Goal: Task Accomplishment & Management: Manage account settings

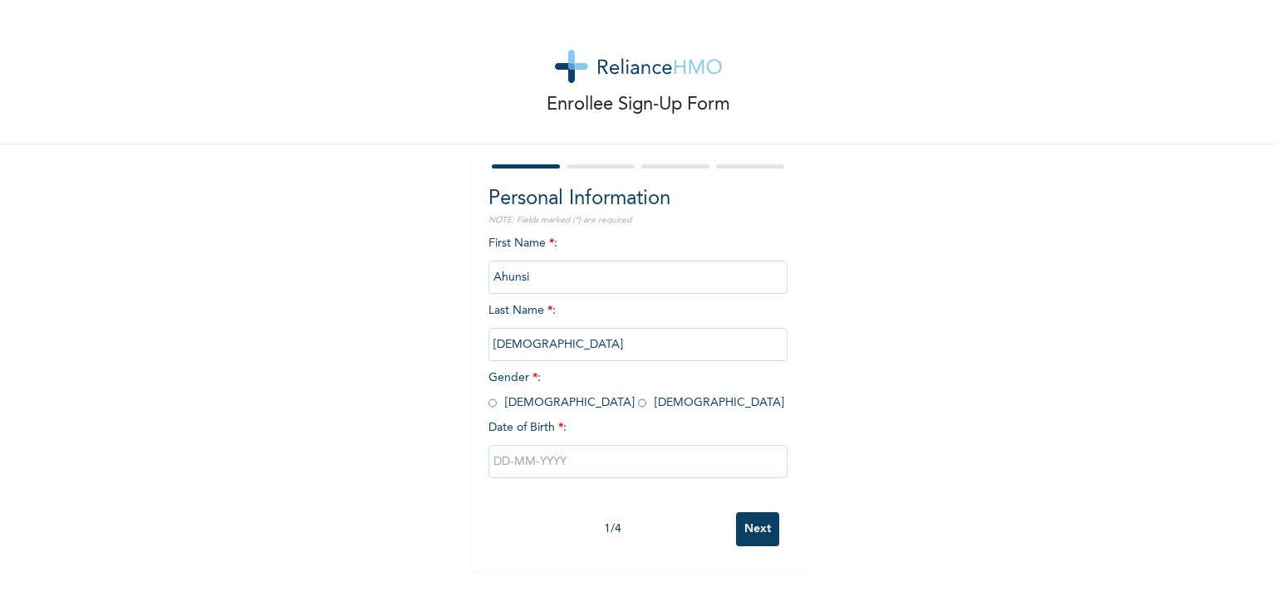
click at [578, 264] on input "Ahunsi" at bounding box center [637, 277] width 299 height 33
click at [572, 274] on input "Ahunsi" at bounding box center [637, 277] width 299 height 33
click at [505, 403] on span "Gender * : [DEMOGRAPHIC_DATA] [DEMOGRAPHIC_DATA]" at bounding box center [636, 390] width 296 height 37
click at [495, 465] on input "text" at bounding box center [637, 461] width 299 height 33
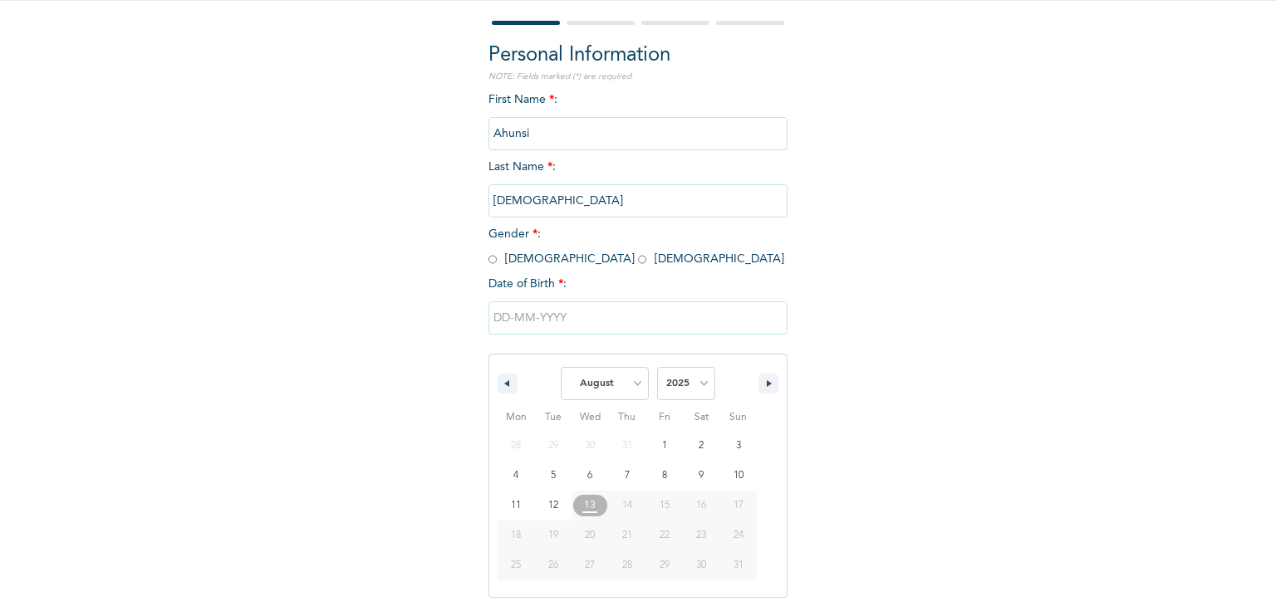
scroll to position [149, 0]
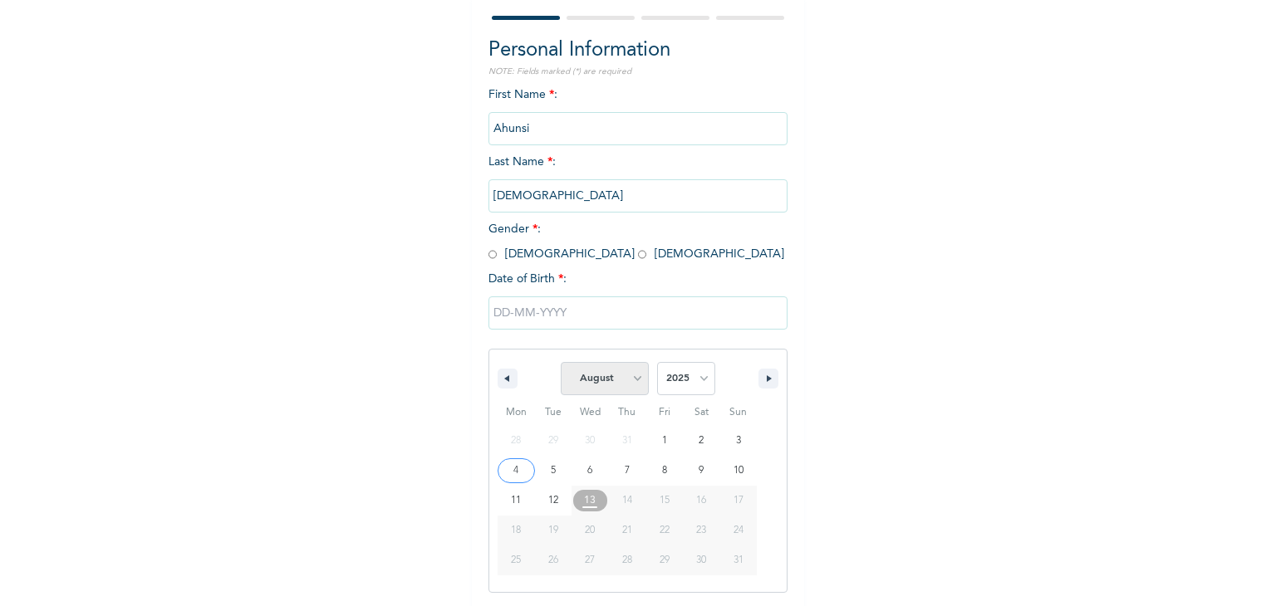
click at [621, 377] on select "January February March April May June July August September October November De…" at bounding box center [605, 378] width 88 height 33
click at [561, 362] on select "January February March April May June July August September October November De…" at bounding box center [605, 378] width 88 height 33
select select "7"
click at [681, 381] on select "2025 2024 2023 2022 2021 2020 2019 2018 2017 2016 2015 2014 2013 2012 2011 2010…" at bounding box center [686, 378] width 58 height 33
select select "1995"
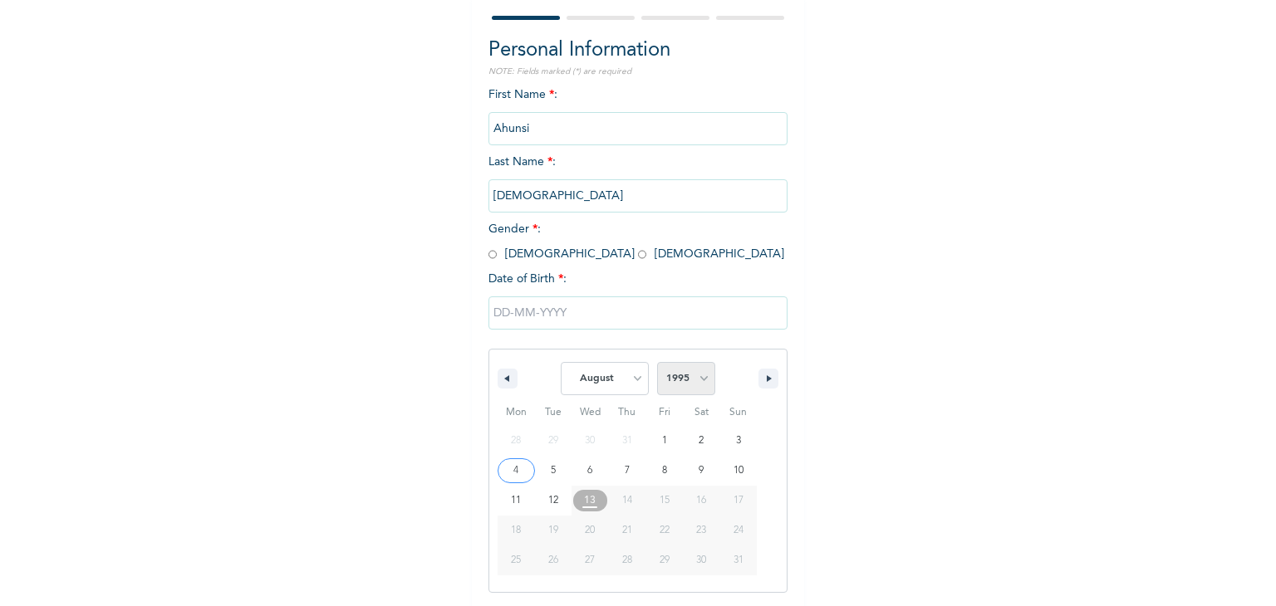
click at [657, 362] on select "2025 2024 2023 2022 2021 2020 2019 2018 2017 2016 2015 2014 2013 2012 2011 2010…" at bounding box center [686, 378] width 58 height 33
type input "08/22/1995"
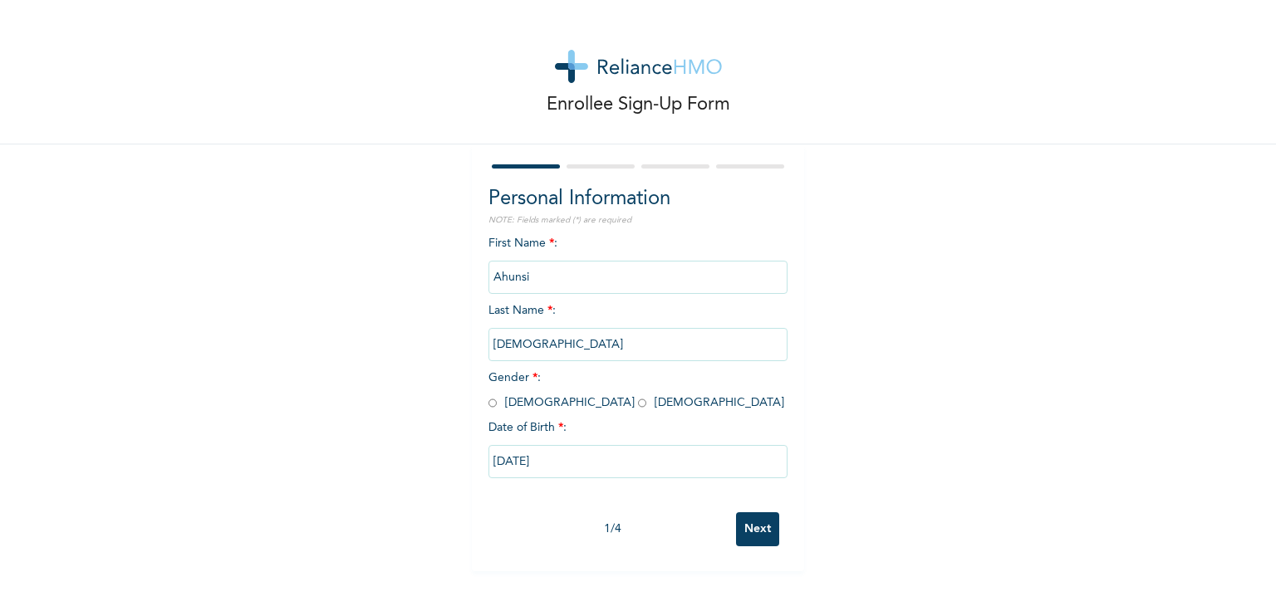
scroll to position [0, 0]
click at [628, 467] on input "08/22/1995" at bounding box center [637, 461] width 299 height 33
select select "7"
select select "1995"
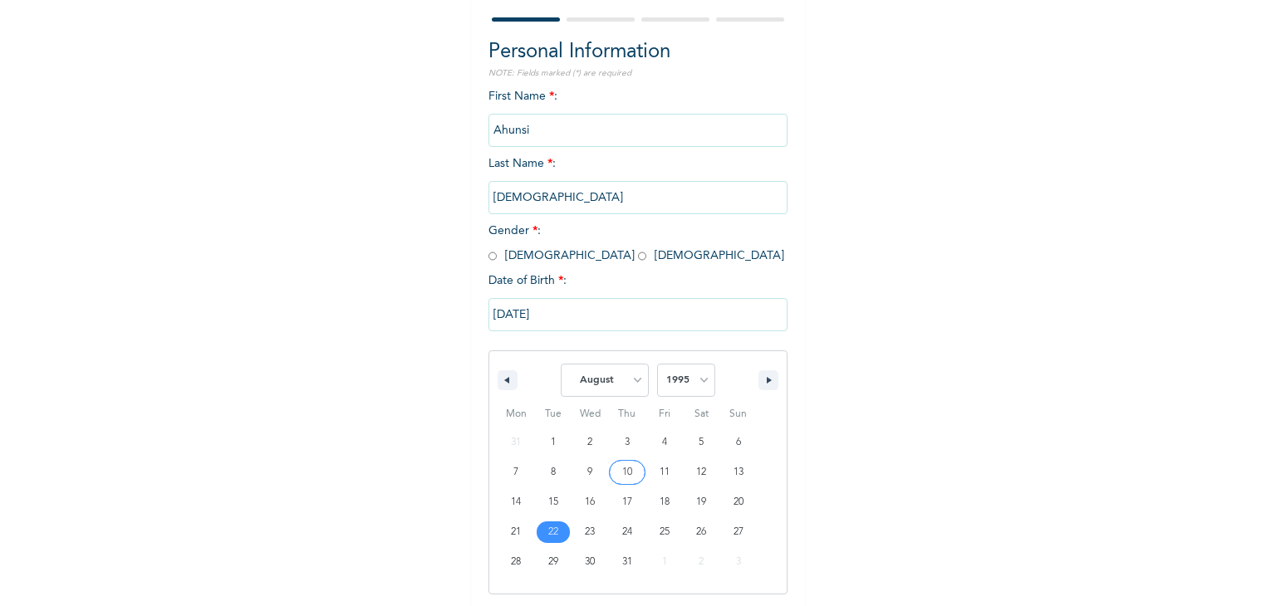
scroll to position [149, 0]
click at [630, 386] on select "January February March April May June July August September October November De…" at bounding box center [605, 378] width 88 height 33
select select "10"
click at [561, 362] on select "January February March April May June July August September October November De…" at bounding box center [605, 378] width 88 height 33
type input "11/22/1995"
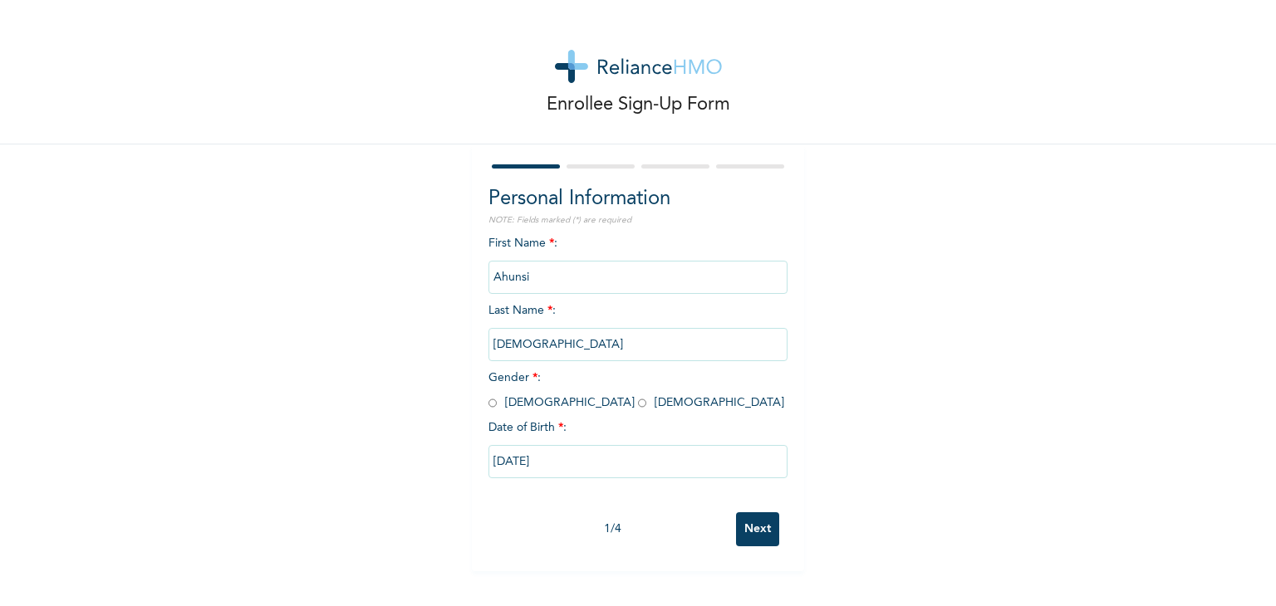
scroll to position [0, 0]
click at [495, 405] on span "Gender * : Male Female" at bounding box center [636, 390] width 296 height 37
click at [638, 404] on input "radio" at bounding box center [642, 403] width 8 height 16
radio input "true"
click at [488, 402] on input "radio" at bounding box center [492, 403] width 8 height 16
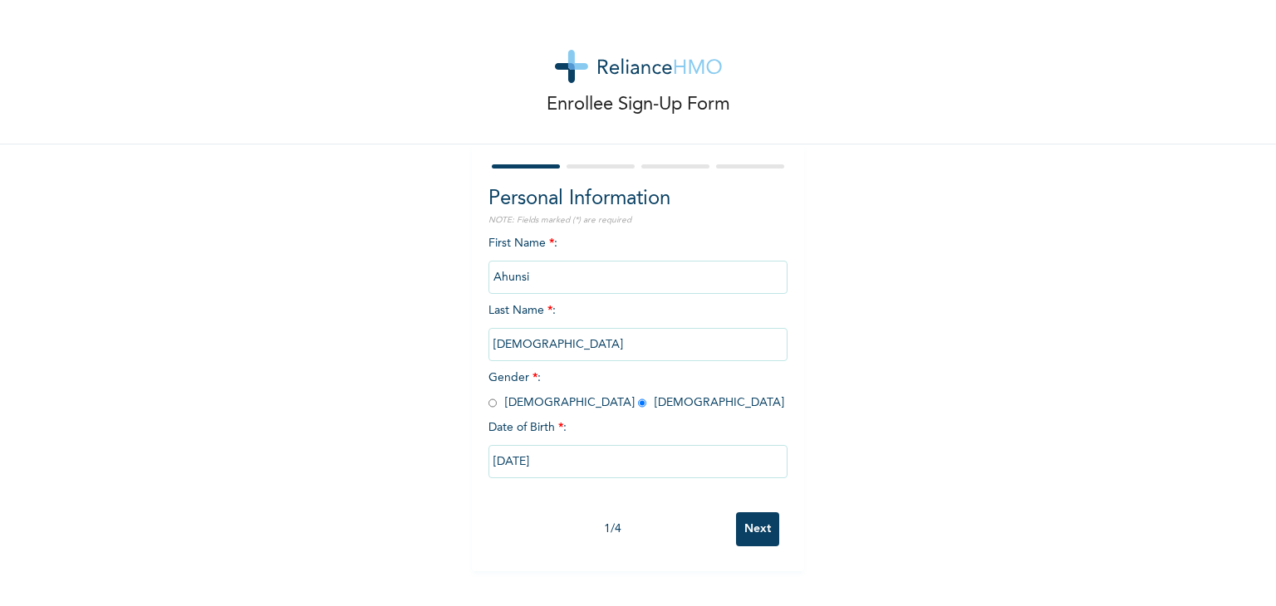
radio input "true"
click at [551, 346] on input "Ebhohimhen" at bounding box center [637, 344] width 299 height 33
click at [571, 274] on input "Ahunsi" at bounding box center [637, 277] width 299 height 33
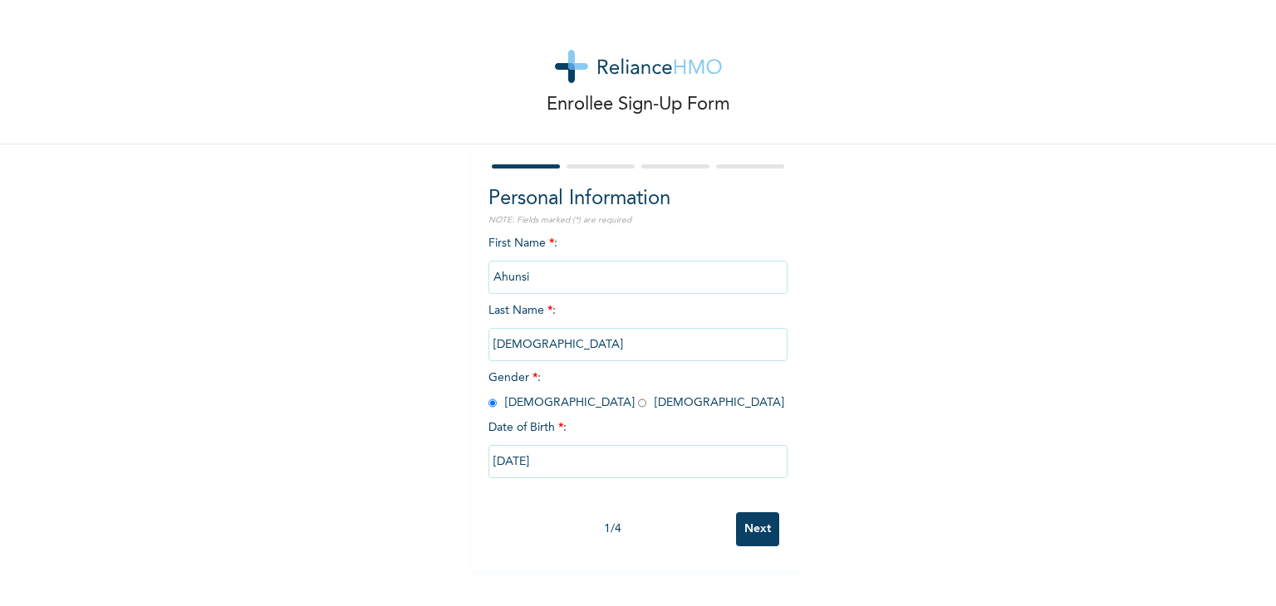
click at [571, 274] on input "Ahunsi" at bounding box center [637, 277] width 299 height 33
click at [568, 279] on input "Ahunsi" at bounding box center [637, 277] width 299 height 33
click at [609, 288] on input "Ahunsi" at bounding box center [637, 277] width 299 height 33
click at [611, 277] on input "Ahunsi" at bounding box center [637, 277] width 299 height 33
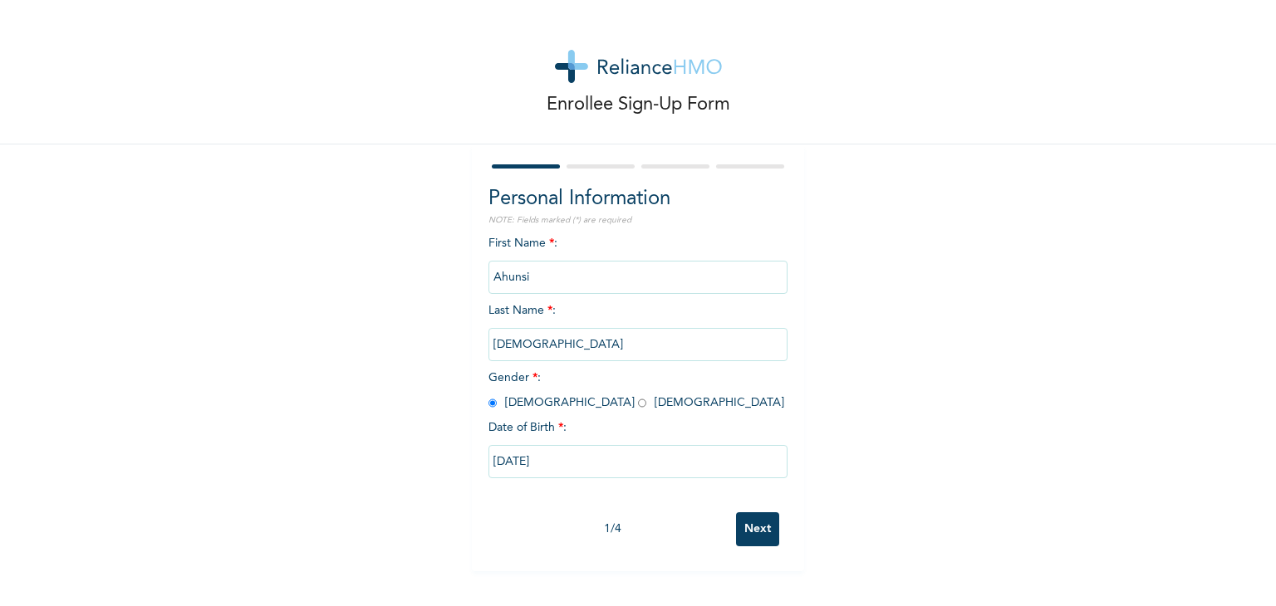
click at [567, 275] on input "Ahunsi" at bounding box center [637, 277] width 299 height 33
click at [875, 315] on div "Enrollee Sign-Up Form Personal Information NOTE: Fields marked (*) are required…" at bounding box center [638, 285] width 1276 height 571
click at [763, 527] on input "Next" at bounding box center [757, 530] width 43 height 34
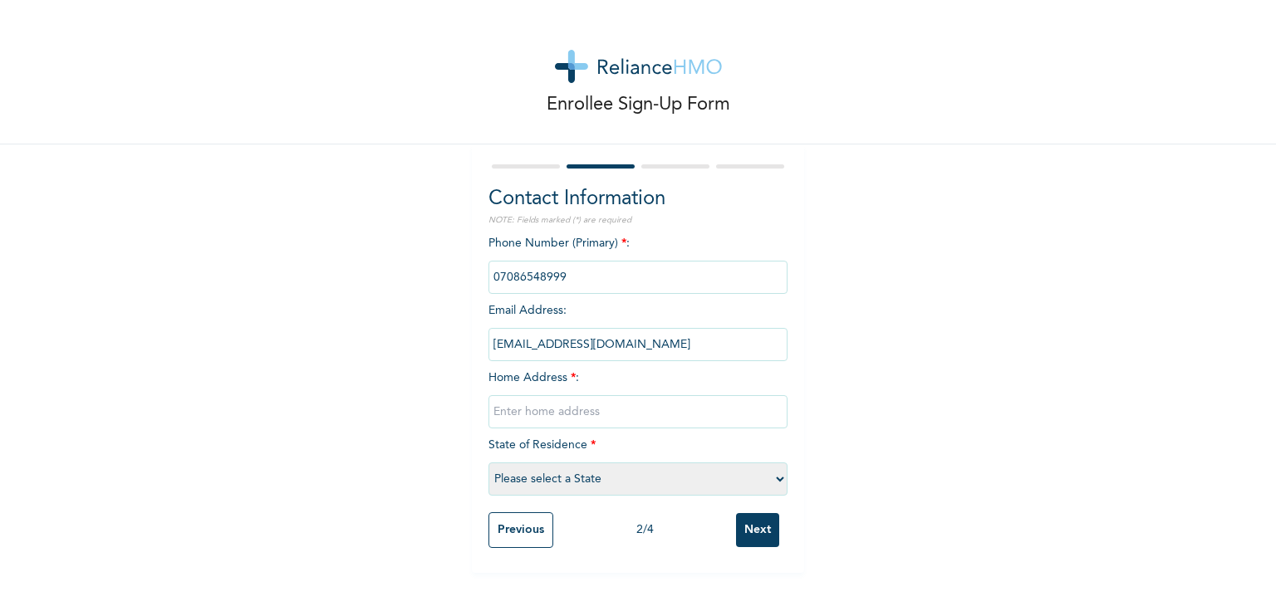
click at [573, 418] on input "text" at bounding box center [637, 411] width 299 height 33
type input "20 Dominion close, Banku Estate"
click at [586, 478] on select "Please select a State Abia Abuja (FCT) Adamawa Akwa Ibom Anambra Bauchi Bayelsa…" at bounding box center [637, 479] width 299 height 33
select select "28"
click at [488, 463] on select "Please select a State Abia Abuja (FCT) Adamawa Akwa Ibom Anambra Bauchi Bayelsa…" at bounding box center [637, 479] width 299 height 33
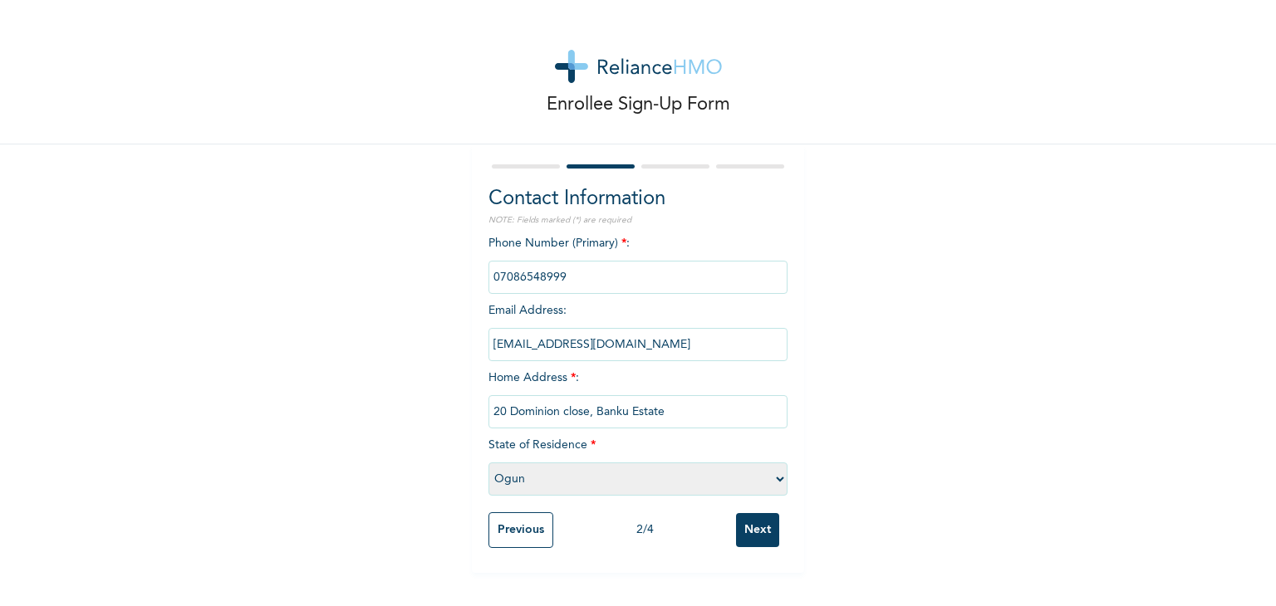
click at [667, 416] on input "20 Dominion close, Banku Estate" at bounding box center [637, 411] width 299 height 33
type input "20 Dominion close, Banku Estate, Warewa"
click at [761, 529] on input "Next" at bounding box center [757, 530] width 43 height 34
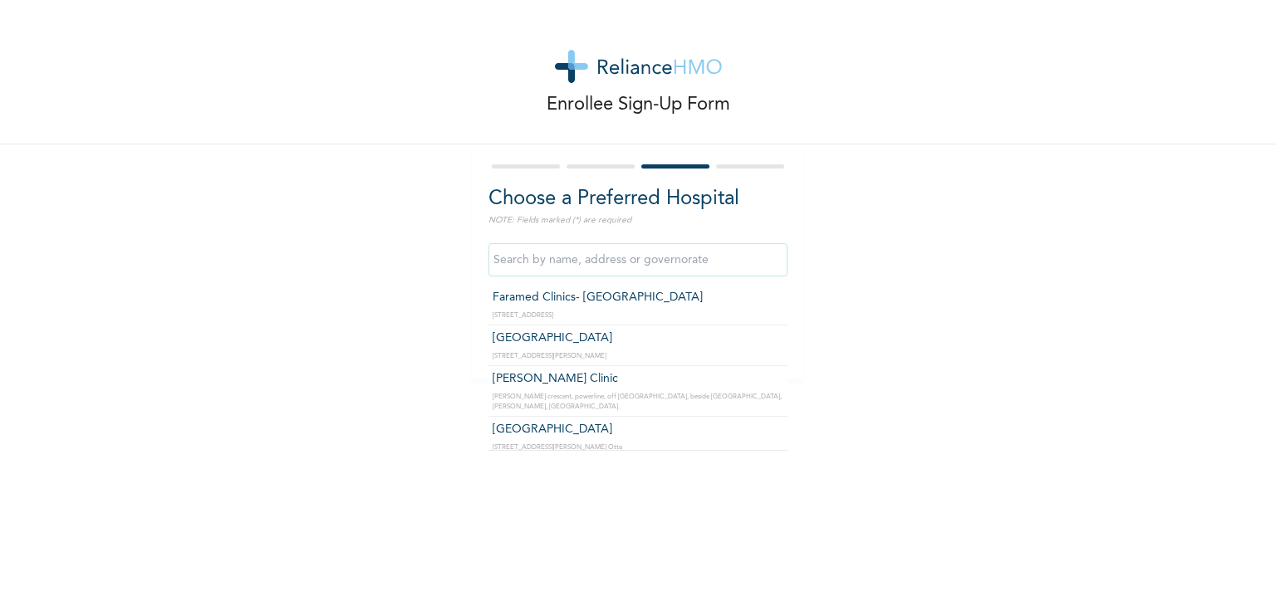
click at [665, 259] on input "text" at bounding box center [637, 259] width 299 height 33
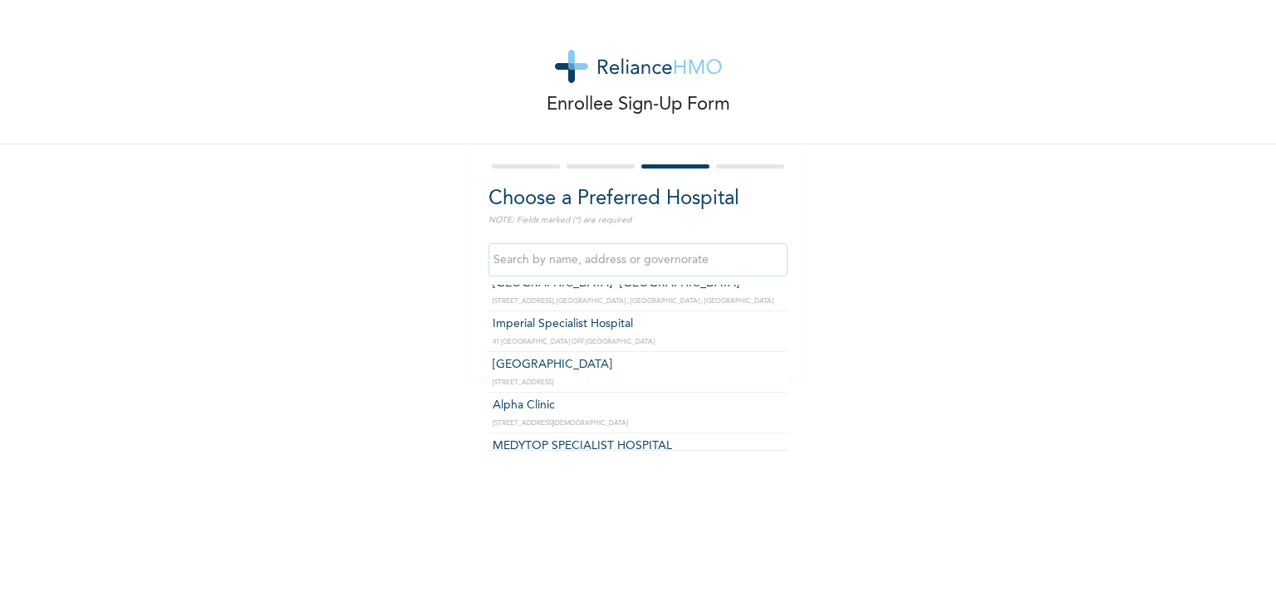
scroll to position [748, 0]
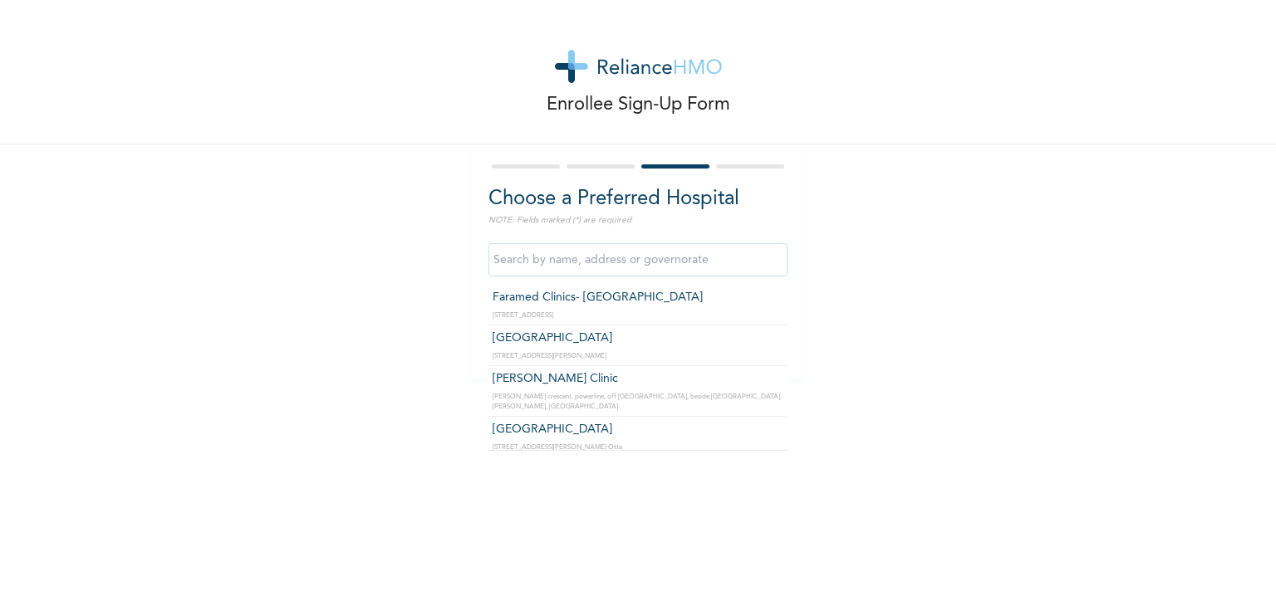
click at [927, 310] on div "Enrollee Sign-Up Form Choose a Preferred Hospital NOTE: Fields marked (*) are r…" at bounding box center [638, 190] width 1276 height 380
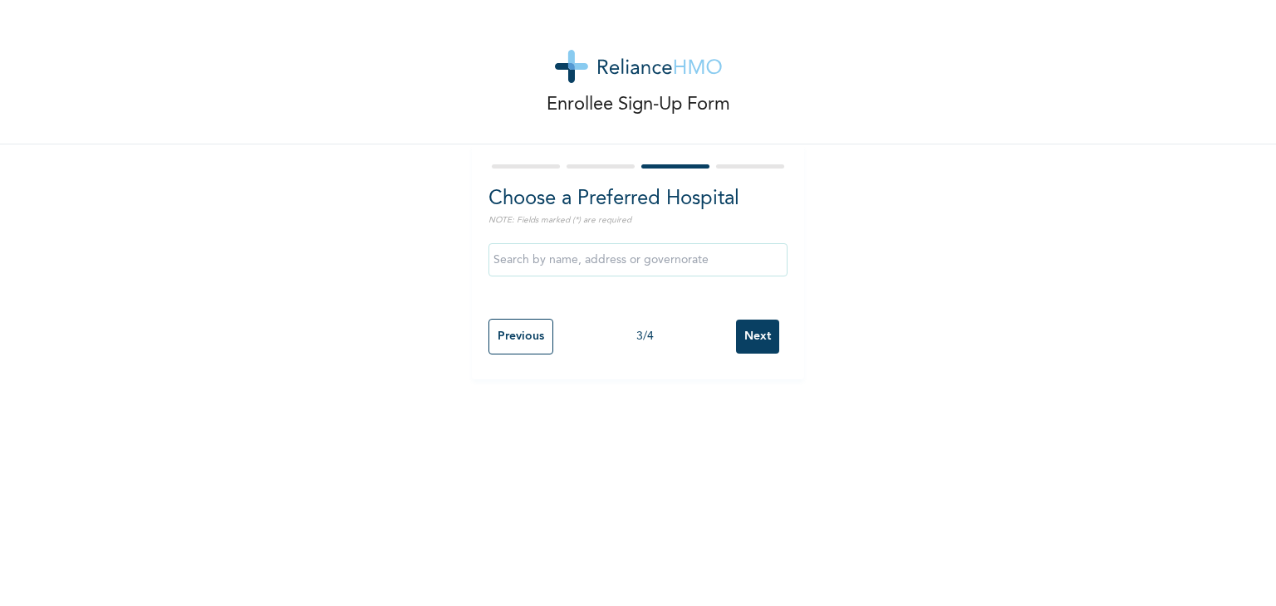
click at [597, 260] on input "text" at bounding box center [637, 259] width 299 height 33
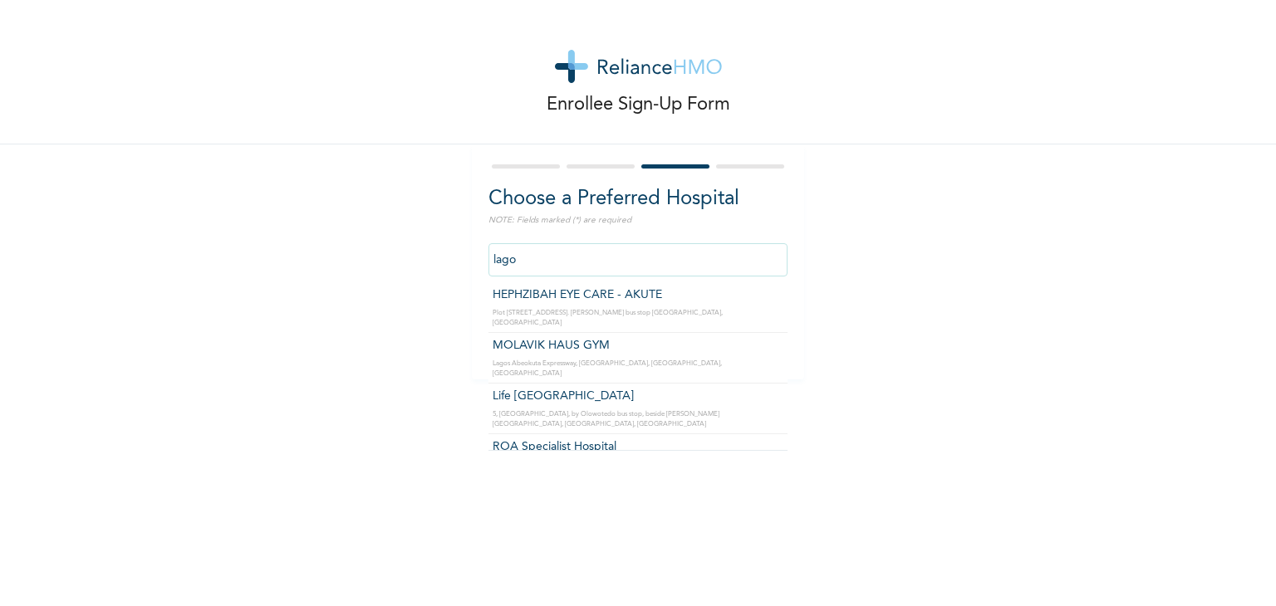
scroll to position [176, 0]
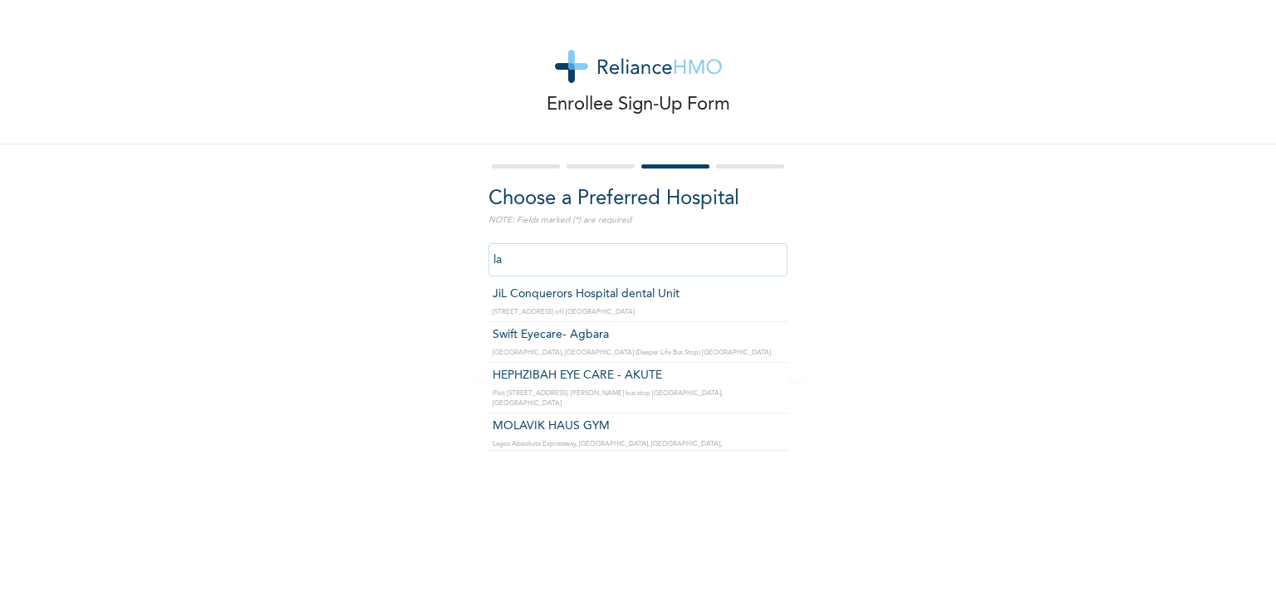
type input "l"
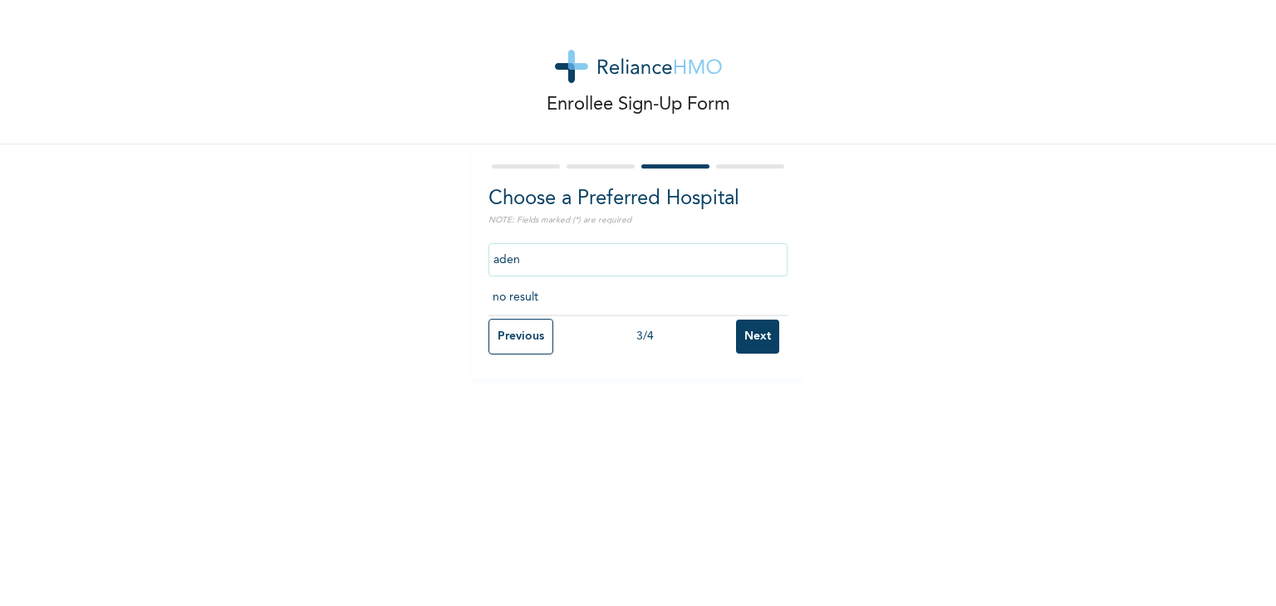
scroll to position [0, 0]
drag, startPoint x: 560, startPoint y: 253, endPoint x: 412, endPoint y: 261, distance: 148.1
click at [412, 261] on div "Enrollee Sign-Up Form Choose a Preferred Hospital NOTE: Fields marked (*) are r…" at bounding box center [638, 190] width 1276 height 380
type input "beacon"
drag, startPoint x: 552, startPoint y: 270, endPoint x: 361, endPoint y: 267, distance: 191.1
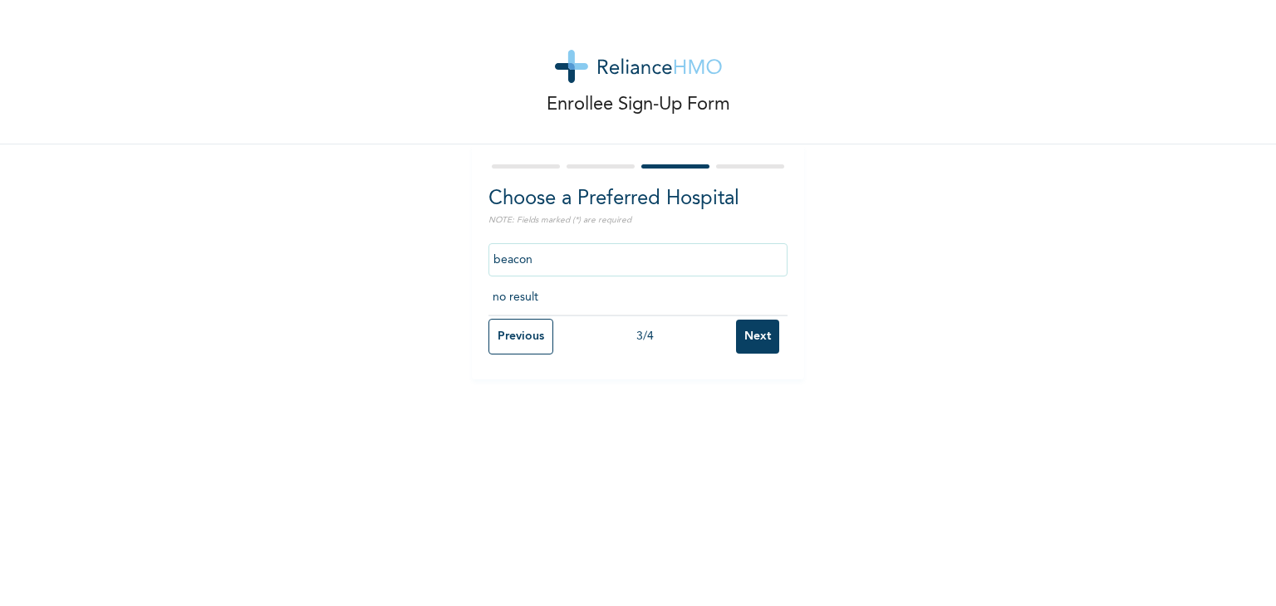
click at [361, 267] on div "Enrollee Sign-Up Form Choose a Preferred Hospital NOTE: Fields marked (*) are r…" at bounding box center [638, 190] width 1276 height 380
click at [836, 305] on div "Enrollee Sign-Up Form Choose a Preferred Hospital NOTE: Fields marked (*) are r…" at bounding box center [638, 190] width 1276 height 380
click at [765, 330] on input "Next" at bounding box center [757, 337] width 43 height 34
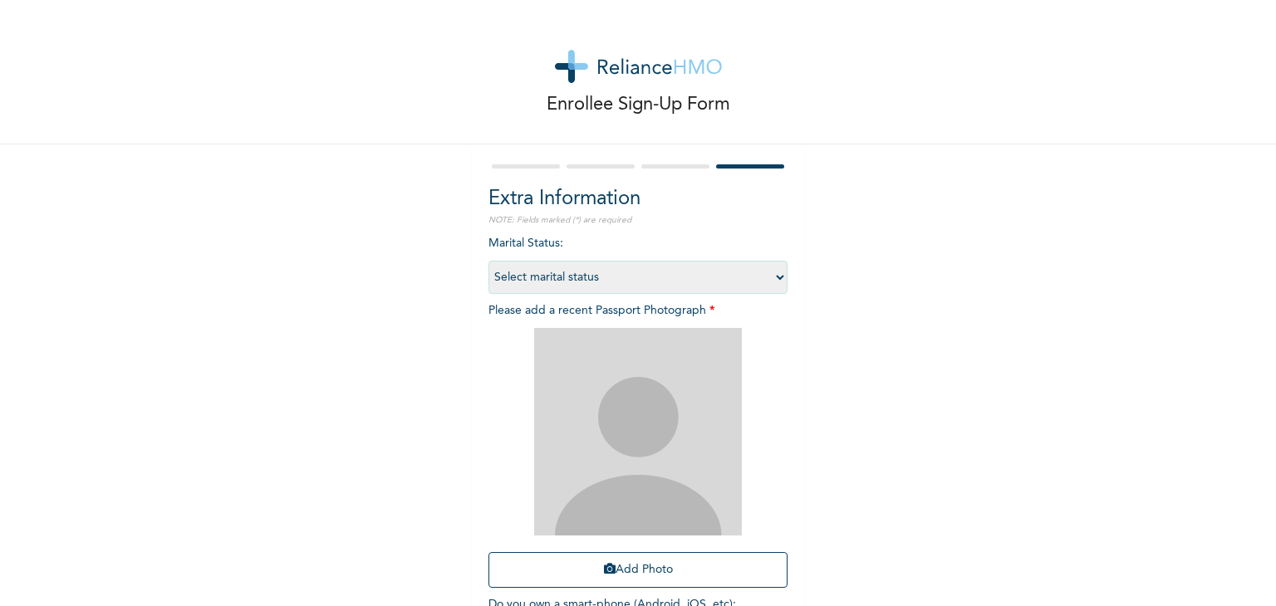
click at [733, 287] on select "Select marital status Single Married Divorced Widow/Widower" at bounding box center [637, 277] width 299 height 33
select select "1"
click at [488, 261] on select "Select marital status Single Married Divorced Widow/Widower" at bounding box center [637, 277] width 299 height 33
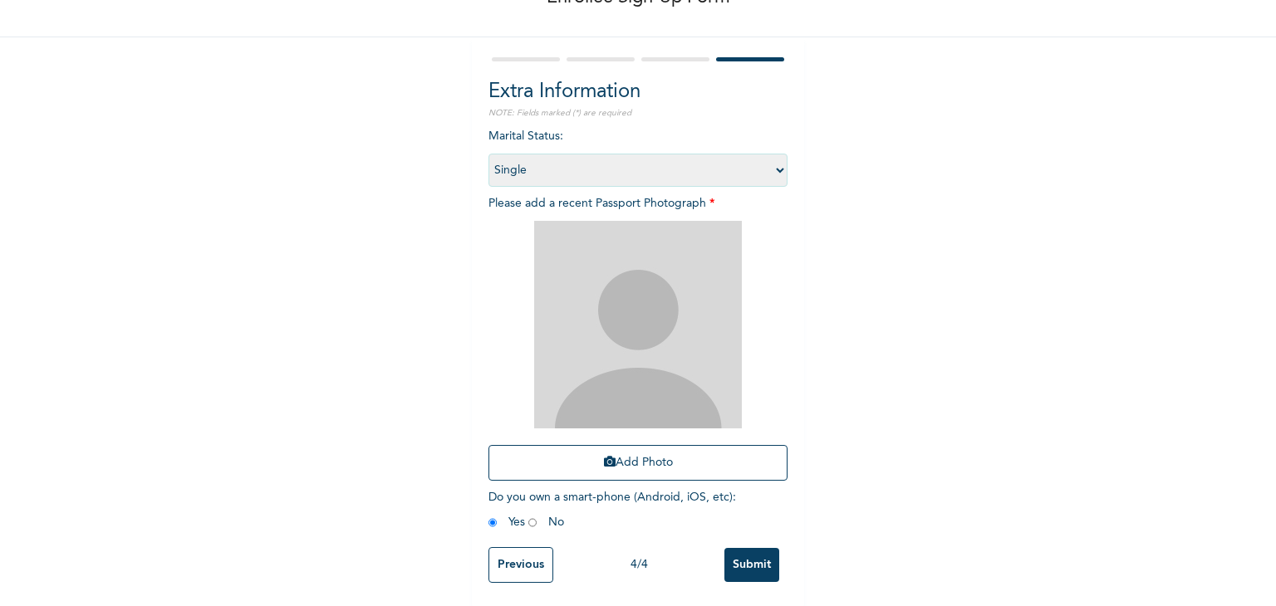
scroll to position [120, 0]
click at [660, 322] on img at bounding box center [638, 323] width 208 height 208
click at [744, 559] on input "Submit" at bounding box center [751, 564] width 55 height 34
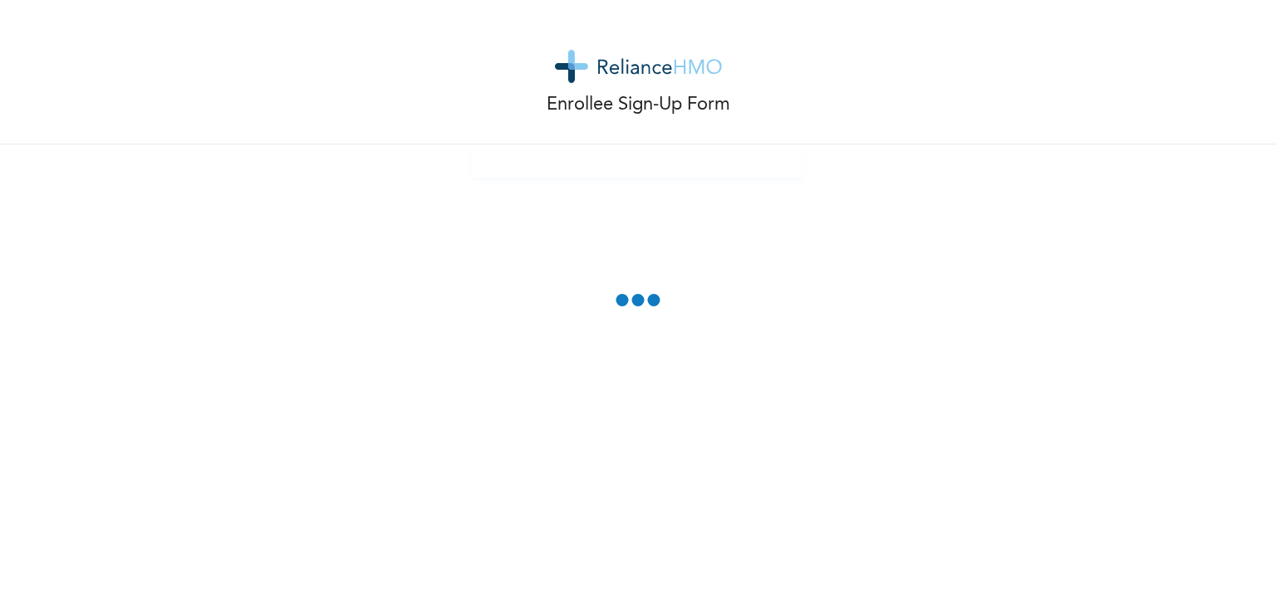
scroll to position [0, 0]
click at [605, 282] on div "Enrollee Sign-Up Form" at bounding box center [638, 303] width 1276 height 606
click at [575, 156] on div at bounding box center [638, 161] width 332 height 33
drag, startPoint x: 611, startPoint y: 248, endPoint x: 557, endPoint y: 260, distance: 55.2
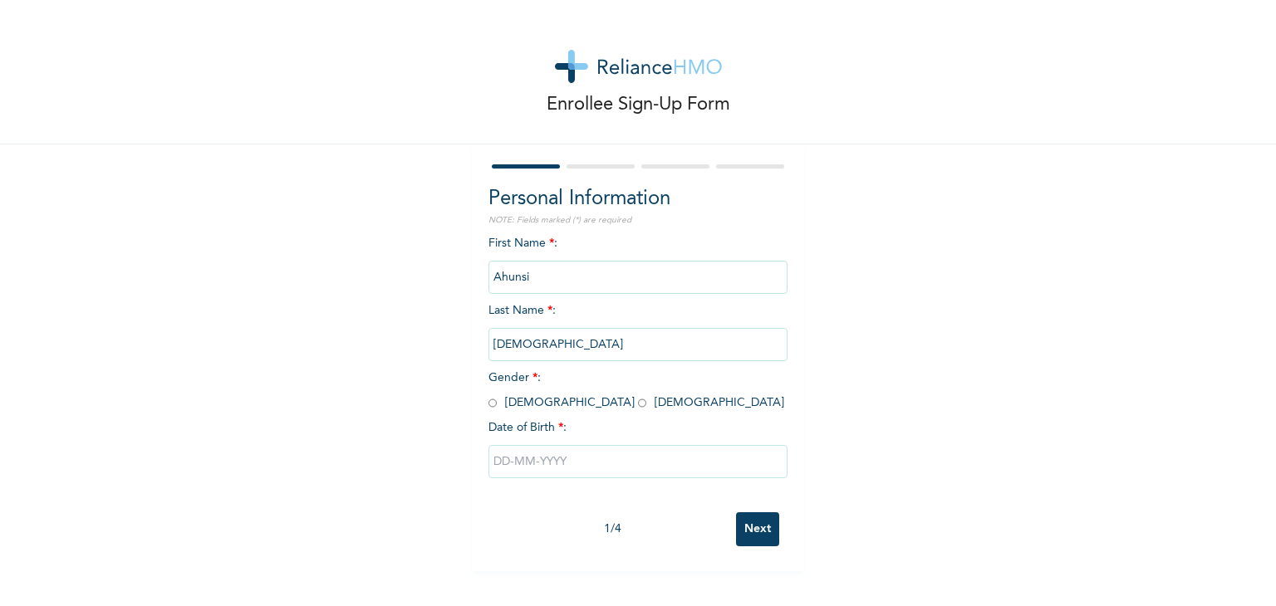
click at [488, 404] on input "radio" at bounding box center [492, 403] width 8 height 16
radio input "true"
click at [496, 463] on input "text" at bounding box center [637, 461] width 299 height 33
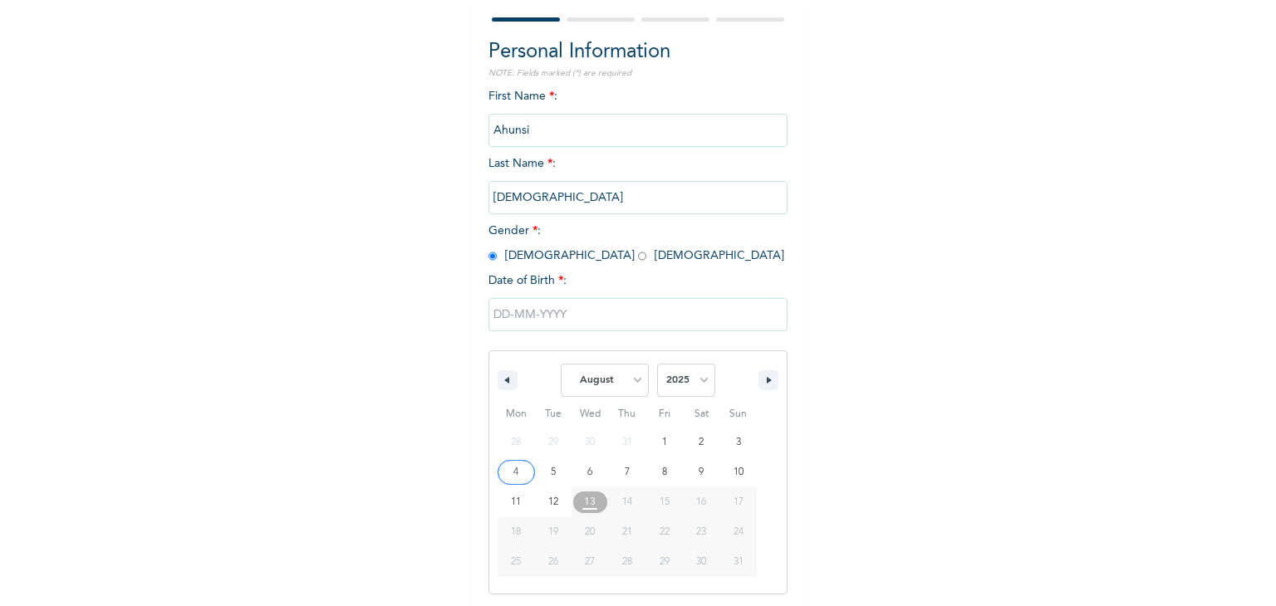
scroll to position [149, 0]
click at [615, 363] on select "January February March April May June July August September October November De…" at bounding box center [605, 378] width 88 height 33
click at [561, 362] on select "January February March April May June July August September October November De…" at bounding box center [605, 378] width 88 height 33
select select "7"
click at [625, 383] on select "January February March April May June July August September October November De…" at bounding box center [605, 378] width 88 height 33
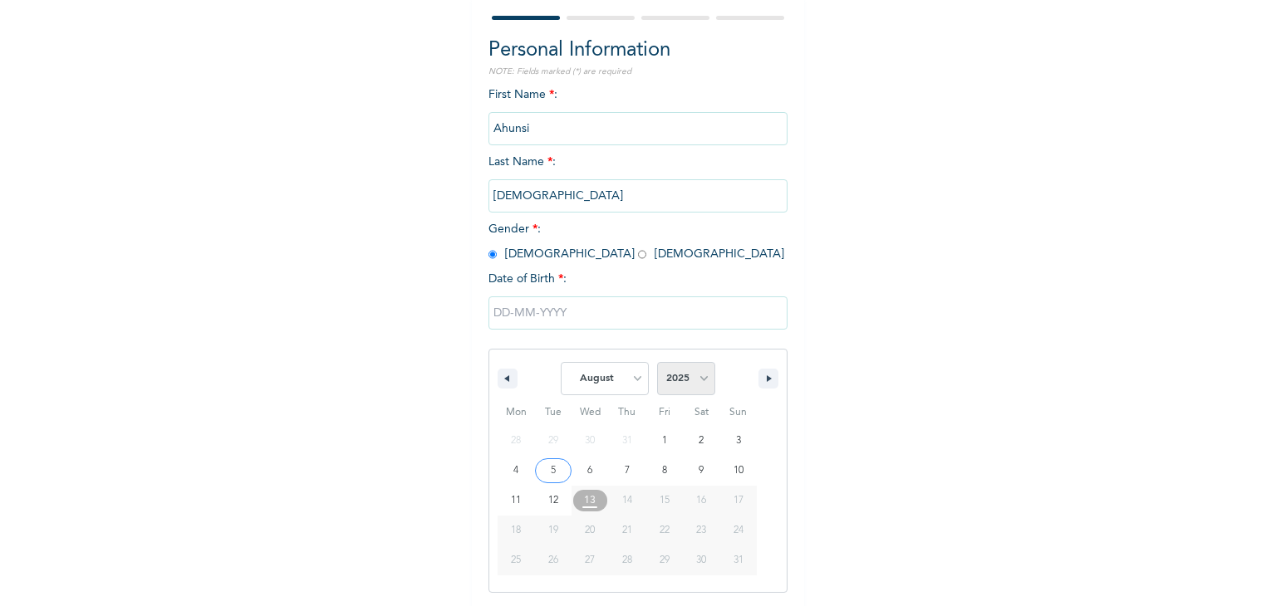
click at [663, 370] on select "2025 2024 2023 2022 2021 2020 2019 2018 2017 2016 2015 2014 2013 2012 2011 2010…" at bounding box center [686, 378] width 58 height 33
select select "1995"
click at [657, 362] on select "2025 2024 2023 2022 2021 2020 2019 2018 2017 2016 2015 2014 2013 2012 2011 2010…" at bounding box center [686, 378] width 58 height 33
click at [598, 392] on select "January February March April May June July August September October November De…" at bounding box center [605, 378] width 88 height 33
select select "10"
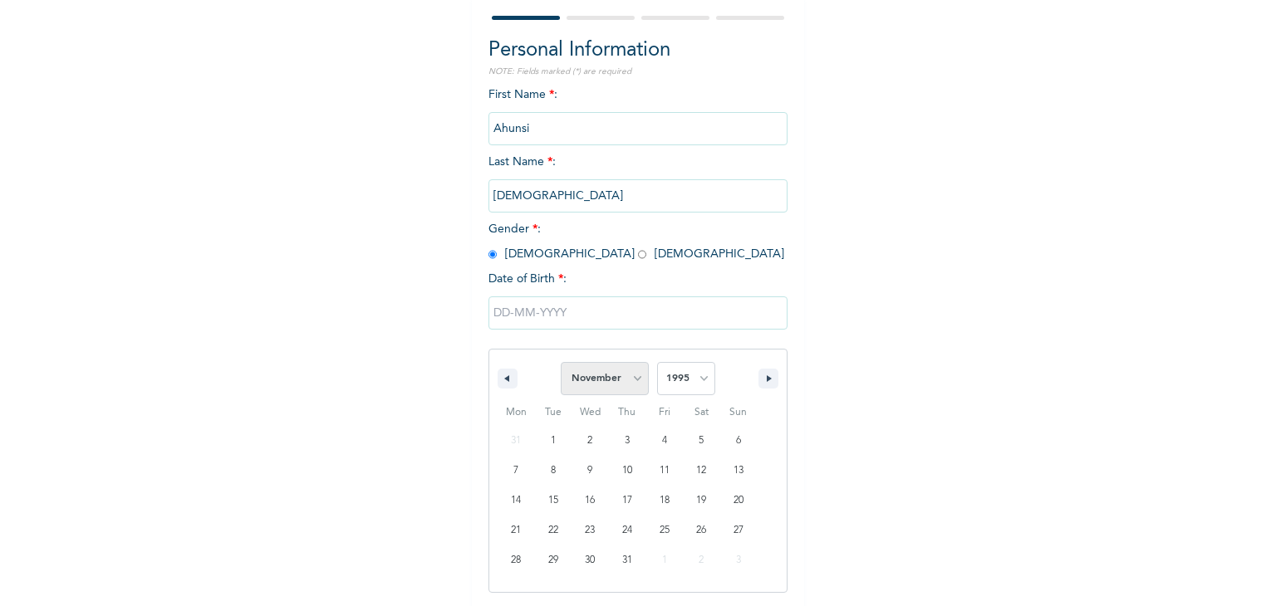
click at [561, 362] on select "January February March April May June July August September October November De…" at bounding box center [605, 378] width 88 height 33
type input "11/22/1995"
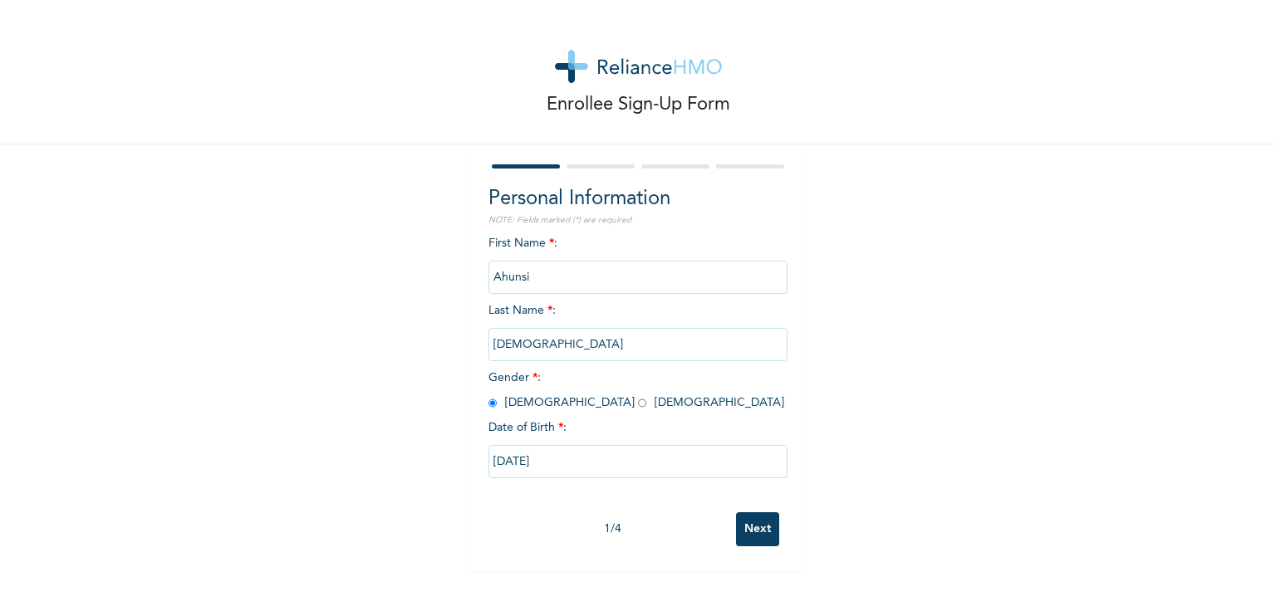
click at [751, 520] on input "Next" at bounding box center [757, 530] width 43 height 34
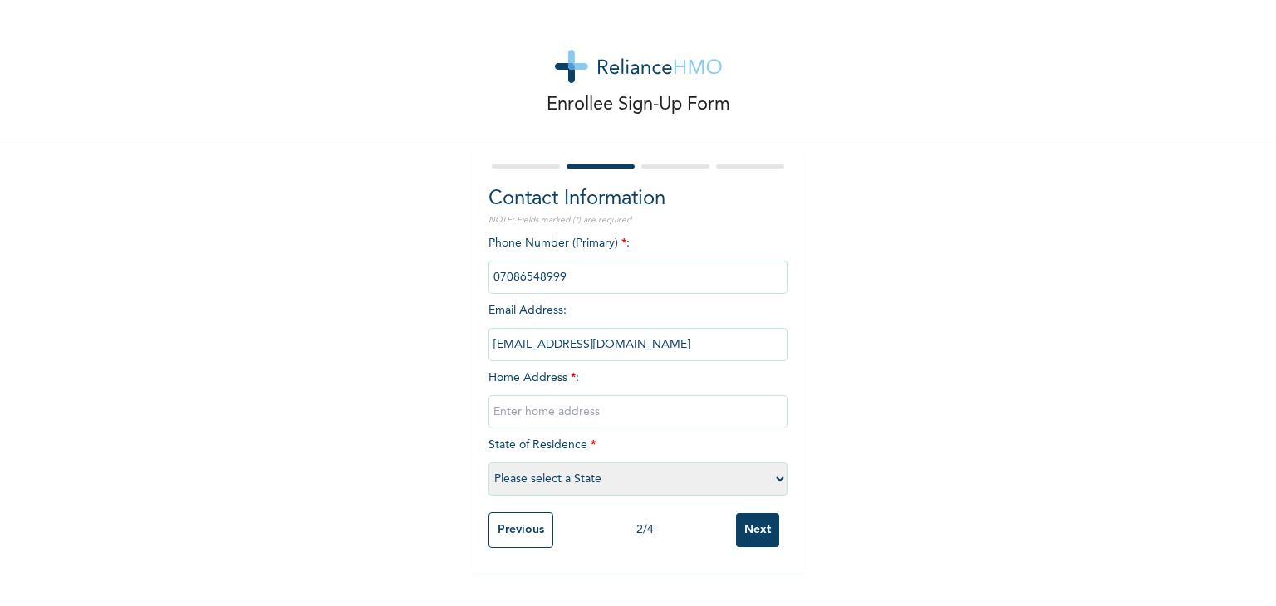
click at [591, 416] on input "text" at bounding box center [637, 411] width 299 height 33
type input "0"
type input "20 Dominion close, Banku, Warewa"
click at [661, 485] on select "Please select a State Abia Abuja (FCT) Adamawa Akwa Ibom Anambra Bauchi Bayelsa…" at bounding box center [637, 479] width 299 height 33
select select "28"
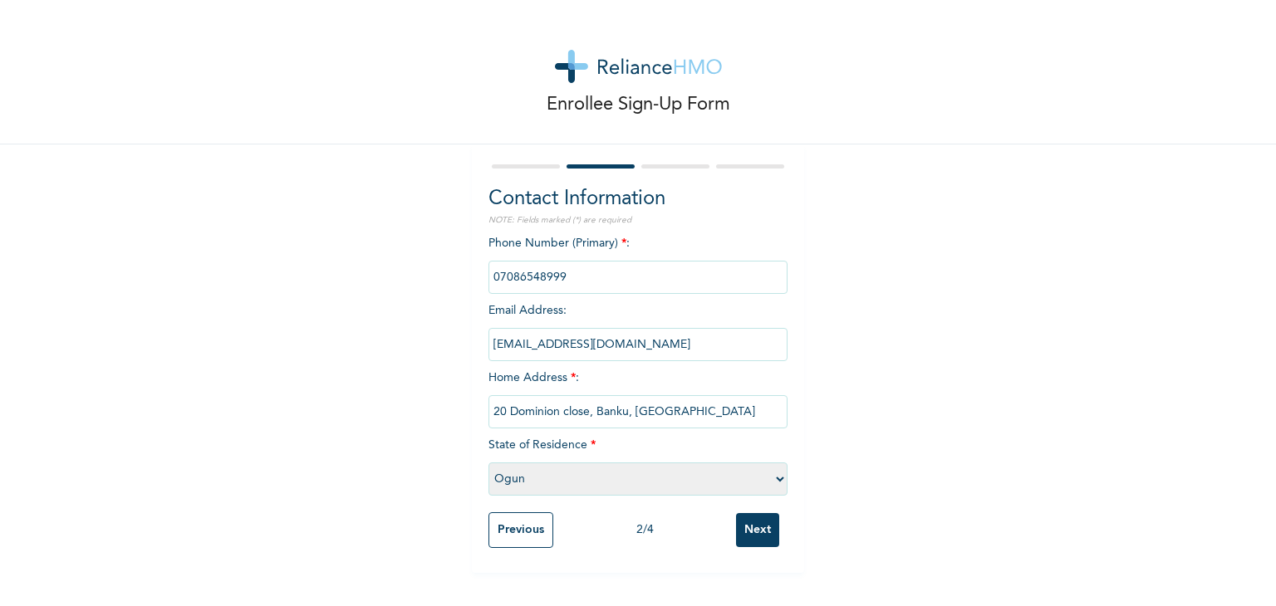
click at [488, 463] on select "Please select a State Abia Abuja (FCT) Adamawa Akwa Ibom Anambra Bauchi Bayelsa…" at bounding box center [637, 479] width 299 height 33
click at [736, 526] on input "Next" at bounding box center [757, 530] width 43 height 34
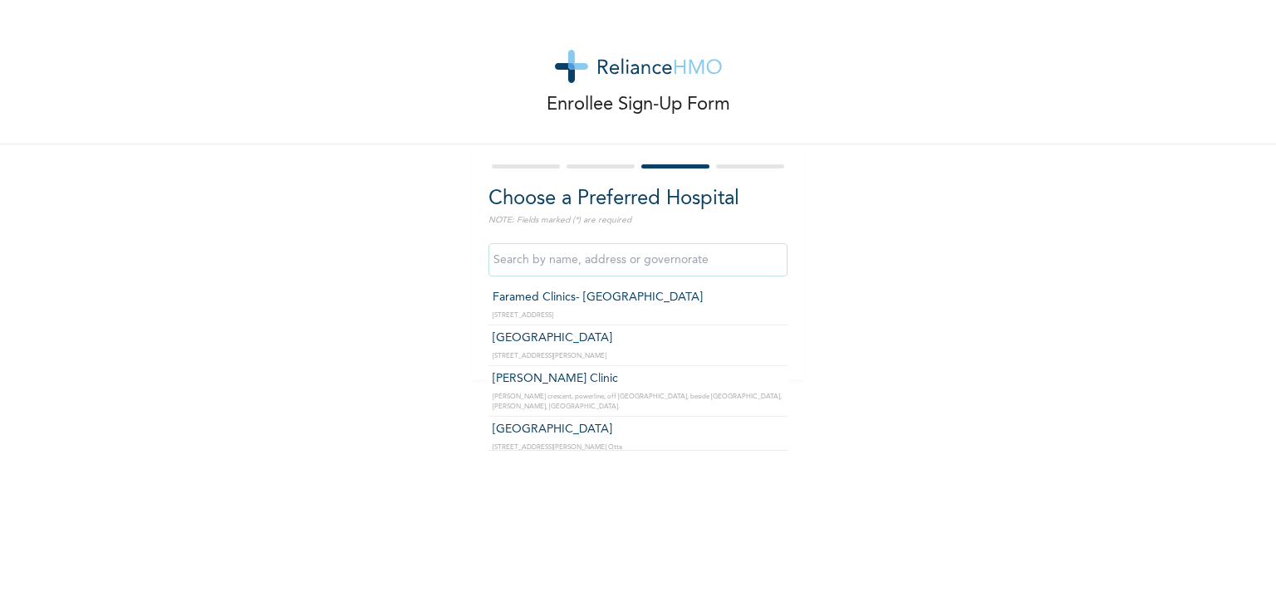
click at [718, 266] on input "text" at bounding box center [637, 259] width 299 height 33
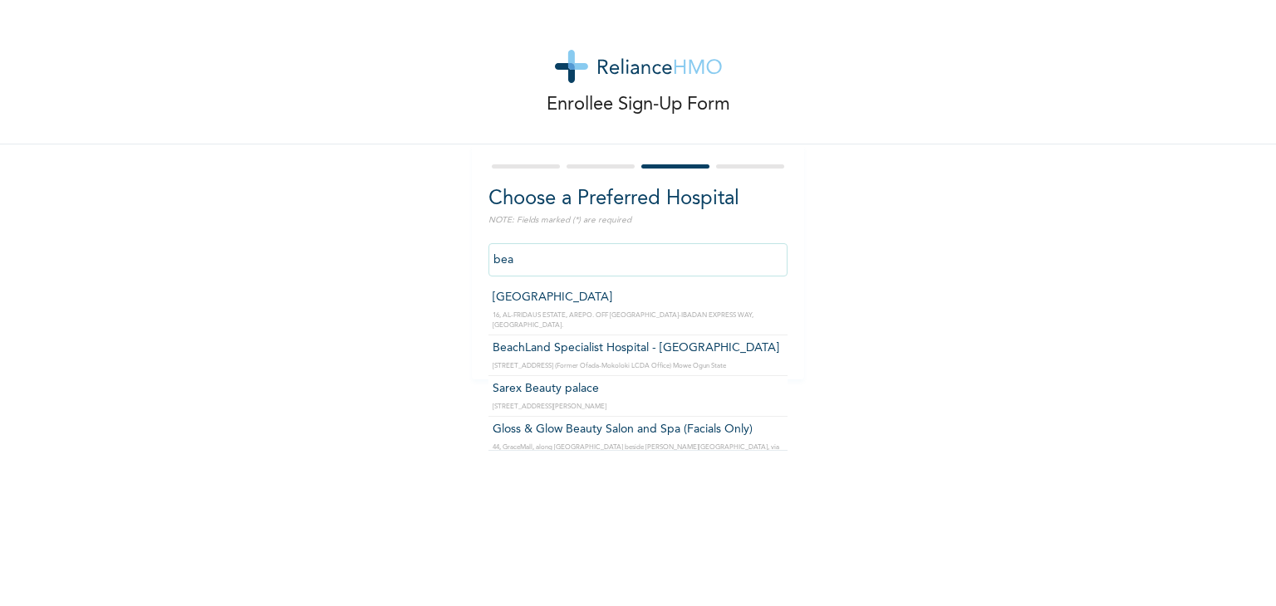
type input "beac"
drag, startPoint x: 758, startPoint y: 265, endPoint x: 79, endPoint y: 230, distance: 679.5
click at [79, 230] on div "Enrollee Sign-Up Form Choose a Preferred Hospital NOTE: Fields marked (*) are r…" at bounding box center [638, 190] width 1276 height 380
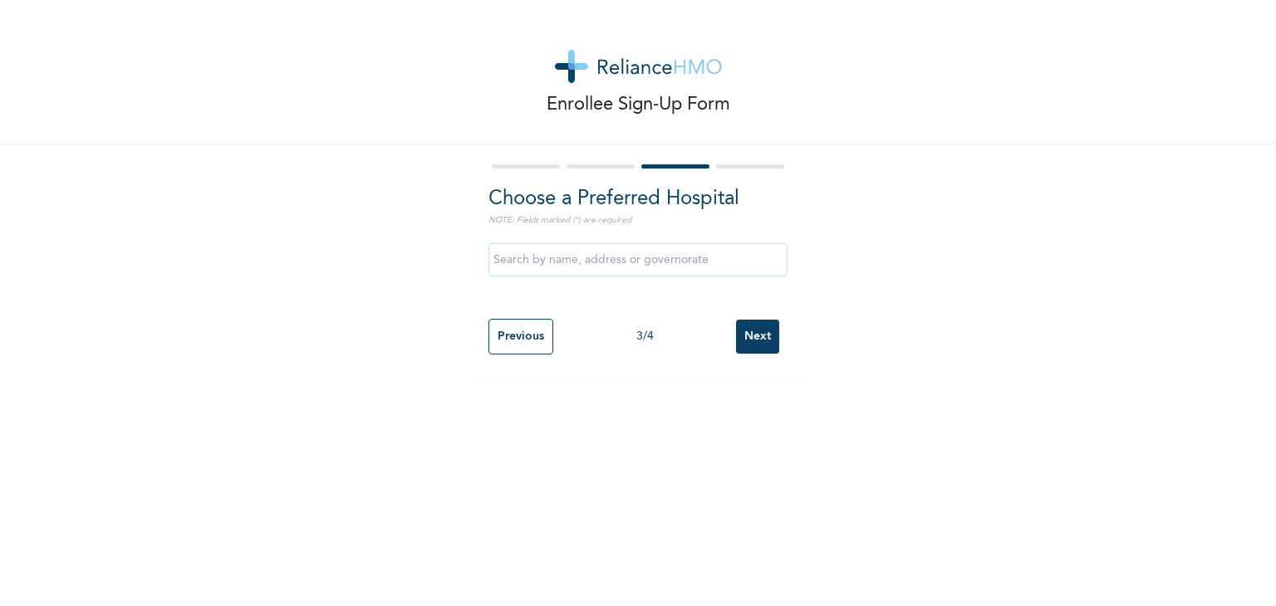
drag, startPoint x: 723, startPoint y: 497, endPoint x: 737, endPoint y: 472, distance: 28.6
click at [720, 498] on div "Enrollee Sign-Up Form Choose a Preferred Hospital NOTE: Fields marked (*) are r…" at bounding box center [638, 303] width 1276 height 606
click at [760, 327] on input "Next" at bounding box center [757, 337] width 43 height 34
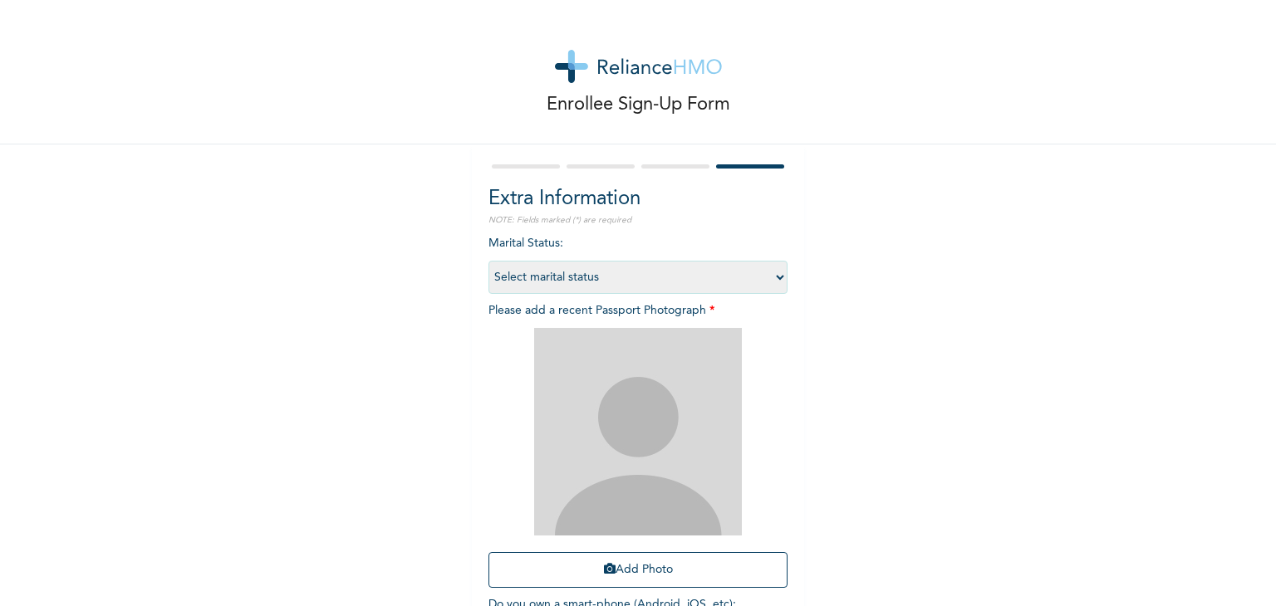
click at [771, 287] on select "Select marital status Single Married Divorced Widow/Widower" at bounding box center [637, 277] width 299 height 33
select select "1"
click at [488, 261] on select "Select marital status Single Married Divorced Widow/Widower" at bounding box center [637, 277] width 299 height 33
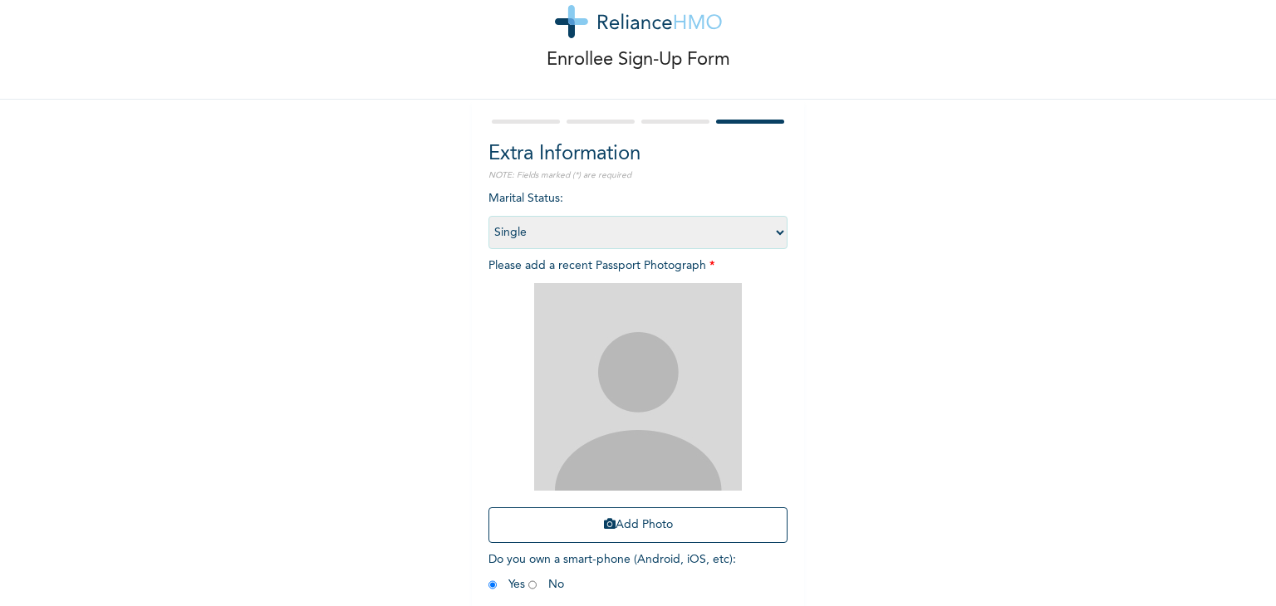
scroll to position [120, 0]
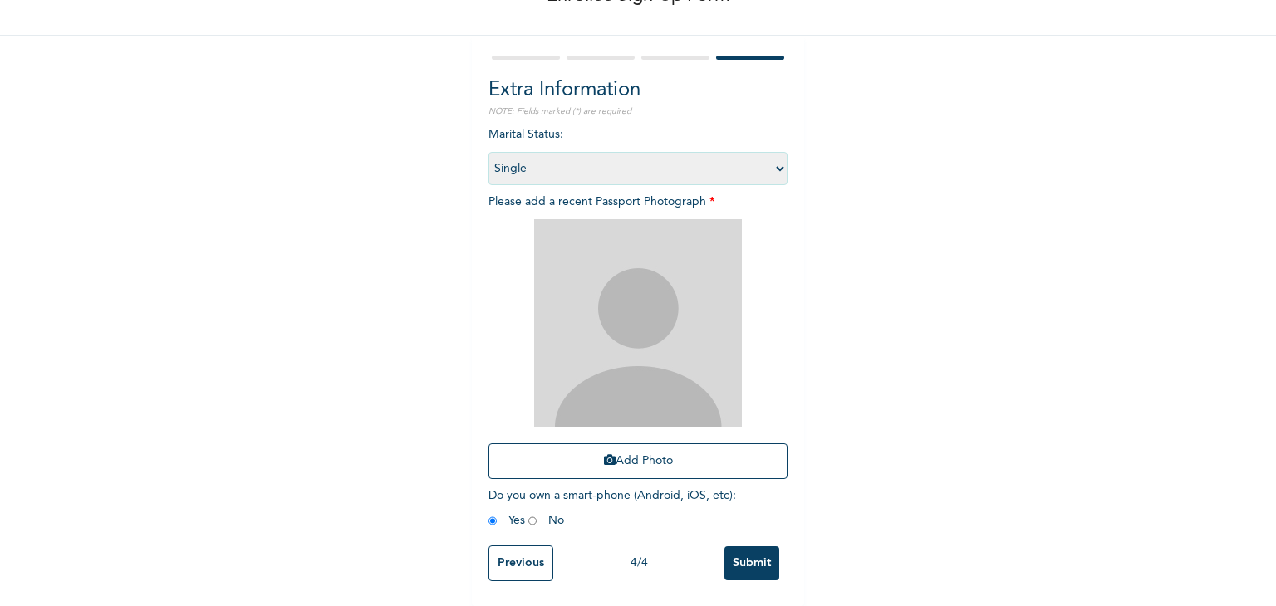
click at [726, 549] on input "Submit" at bounding box center [751, 564] width 55 height 34
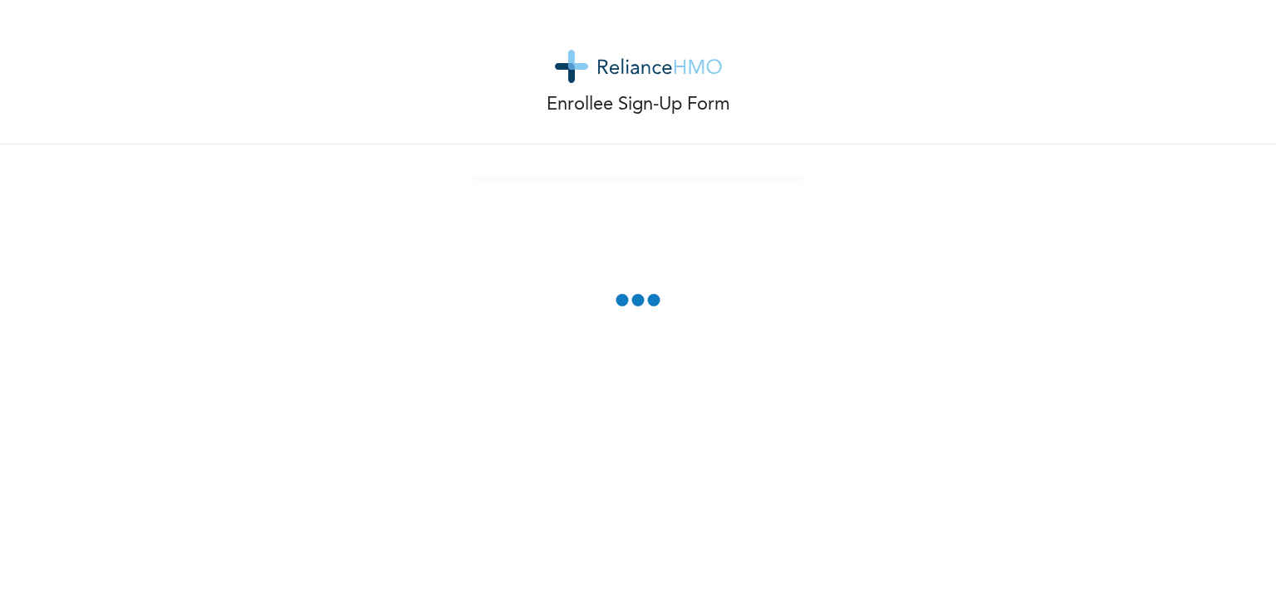
scroll to position [0, 0]
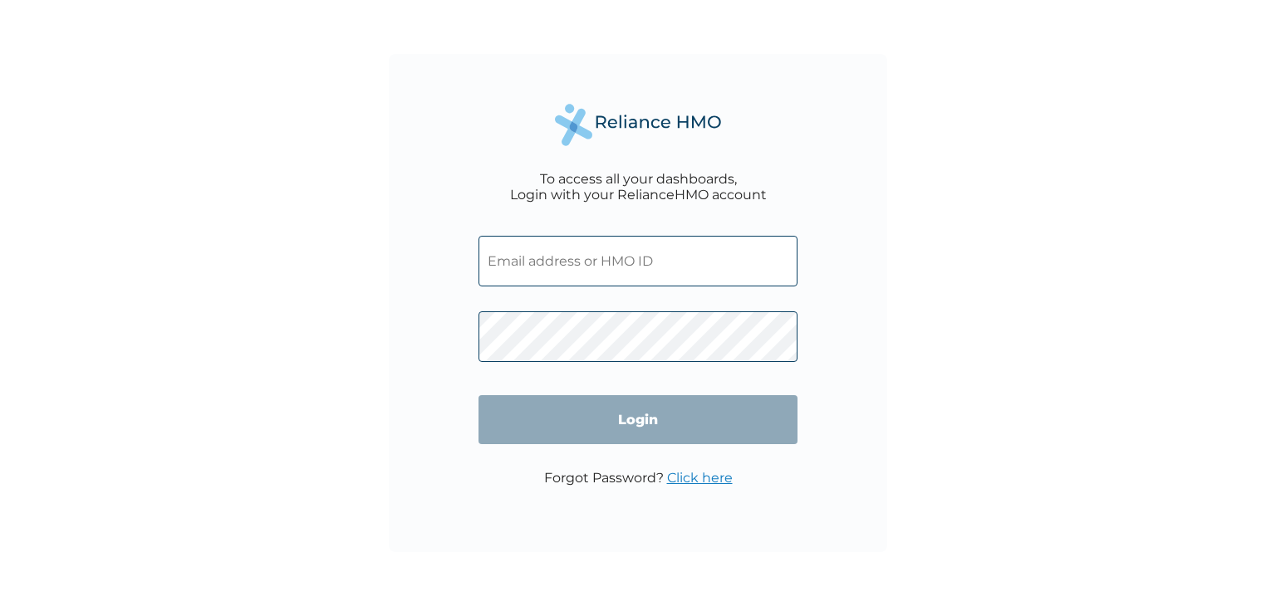
click at [671, 260] on input "text" at bounding box center [637, 261] width 319 height 51
paste input "POW/10017/A"
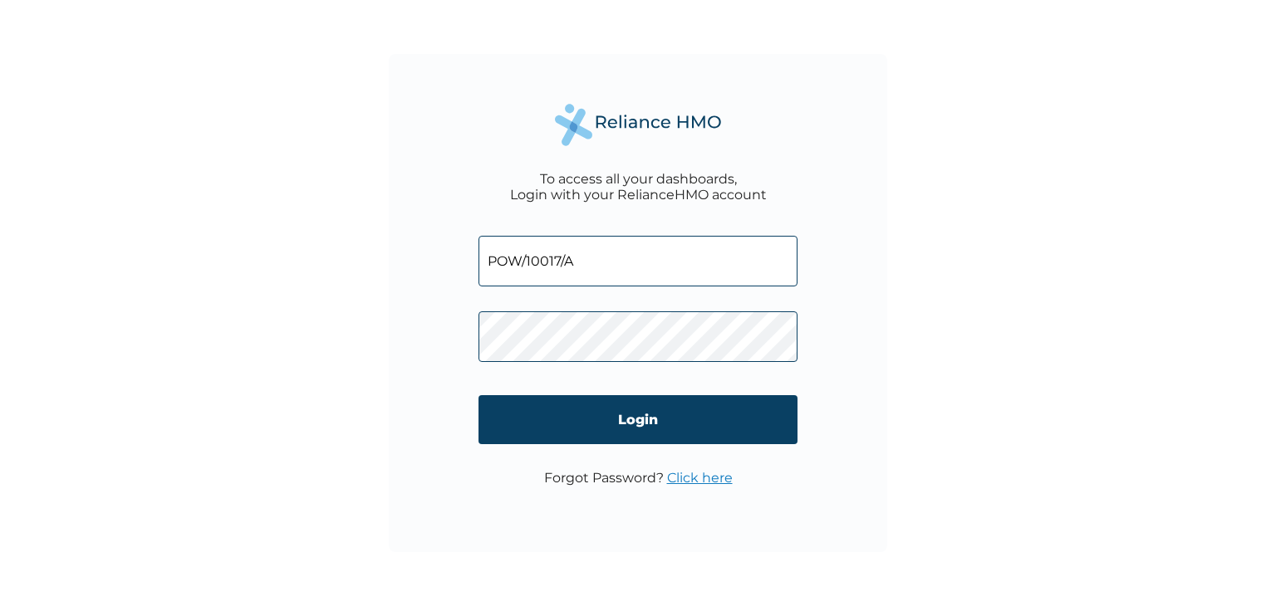
type input "POW/10017/A"
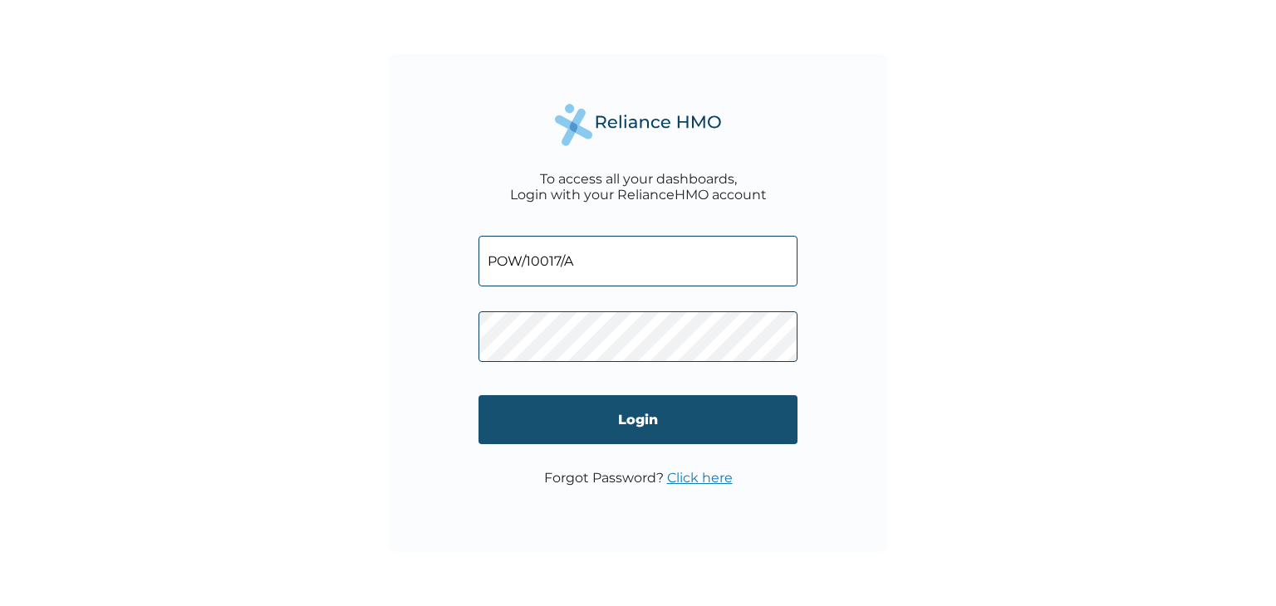
click at [552, 413] on input "Login" at bounding box center [637, 419] width 319 height 49
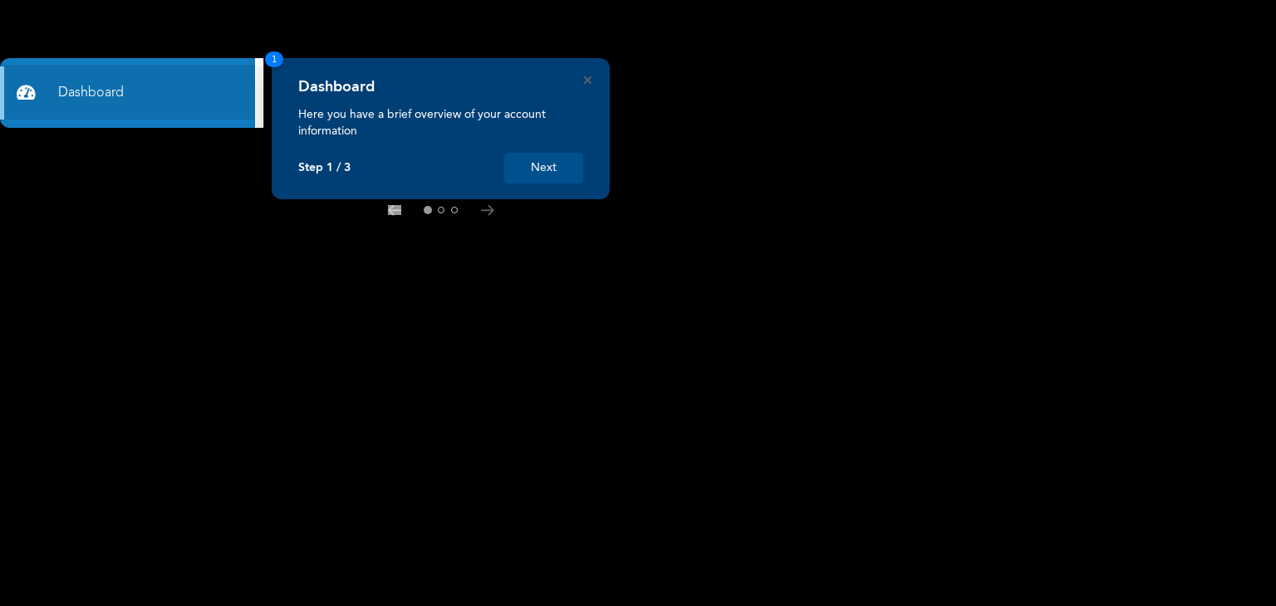
click at [525, 167] on button "Next" at bounding box center [543, 168] width 79 height 31
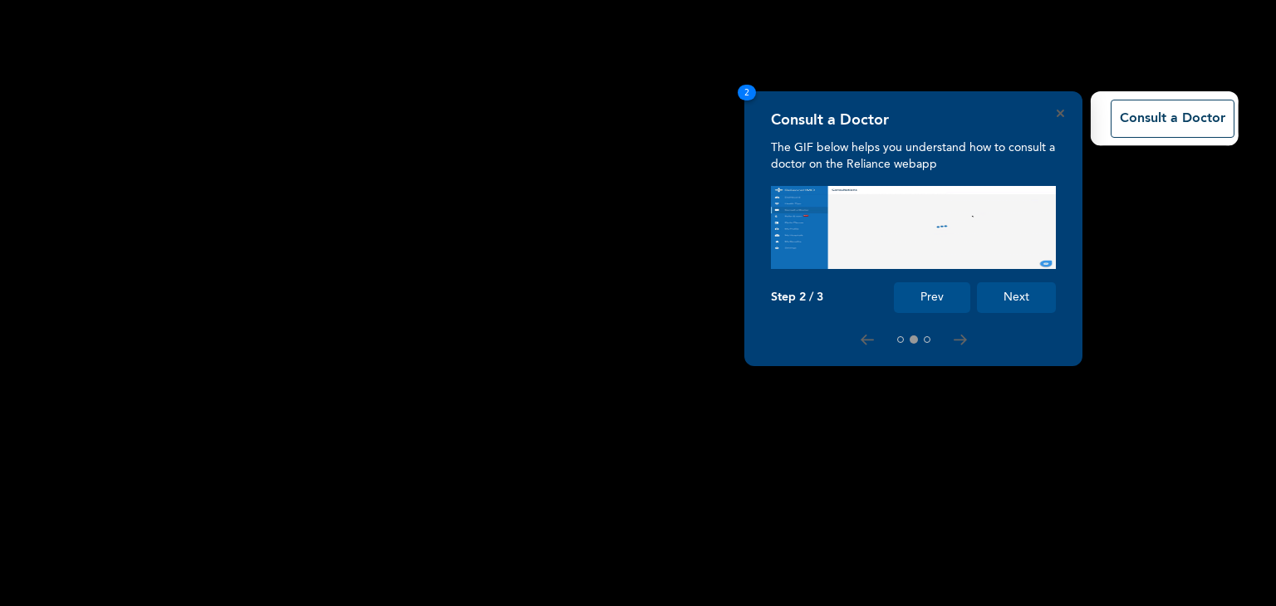
click at [1175, 248] on rect at bounding box center [638, 303] width 1276 height 606
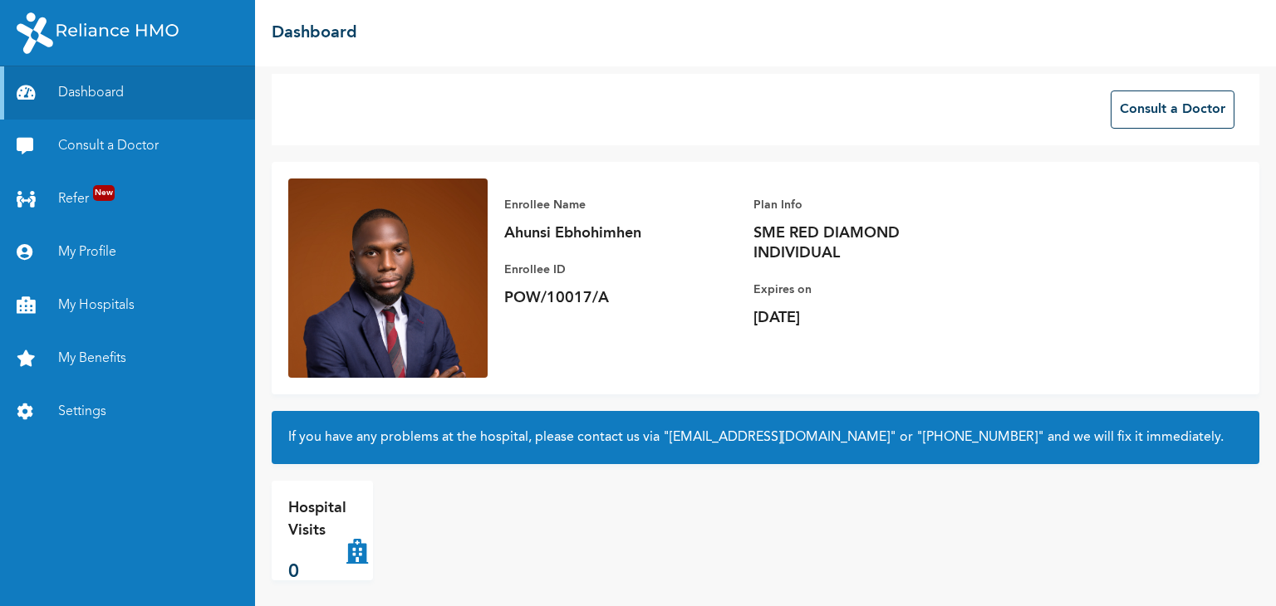
scroll to position [17, 0]
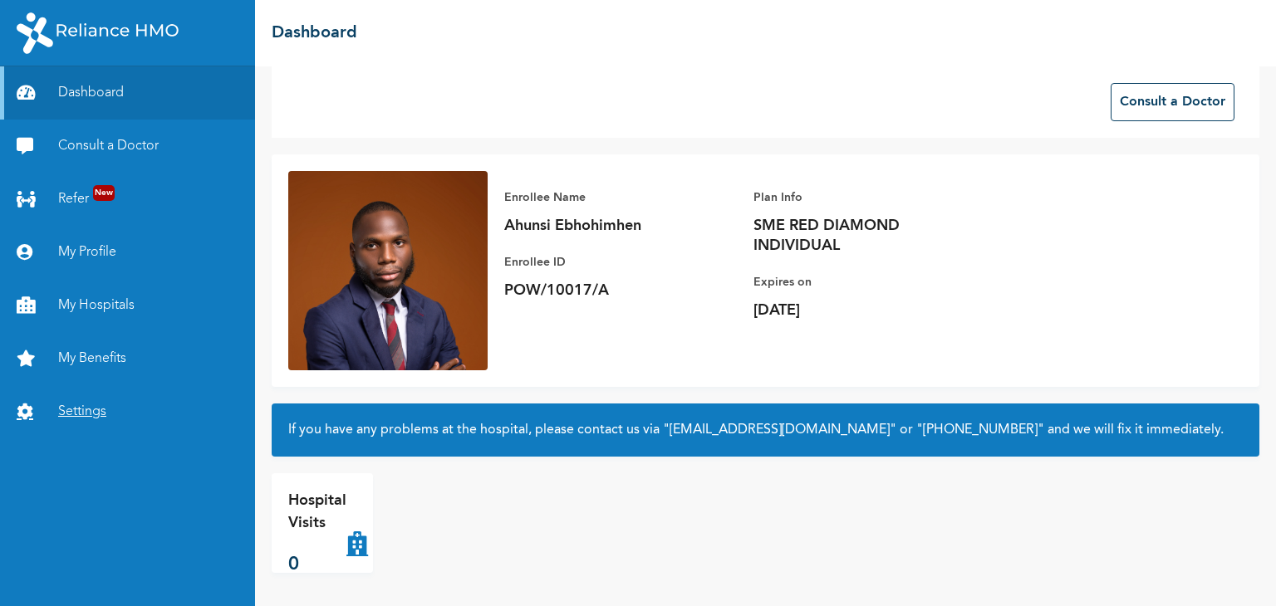
click at [103, 413] on link "Settings" at bounding box center [127, 411] width 255 height 53
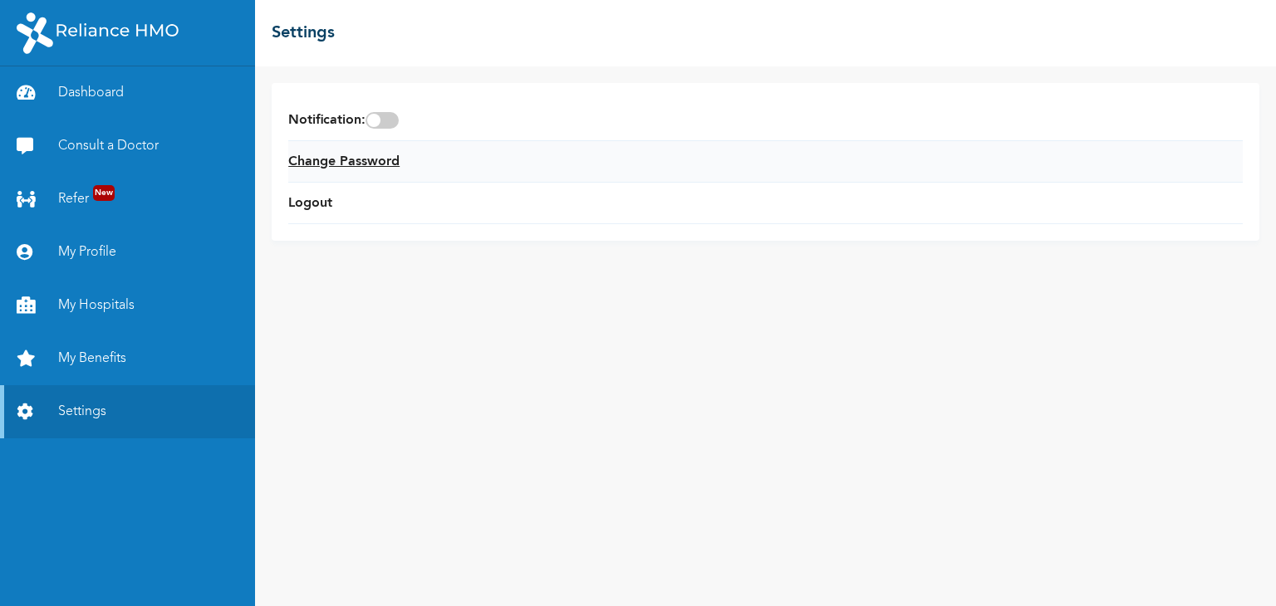
click at [356, 155] on link "Change Password" at bounding box center [343, 162] width 111 height 20
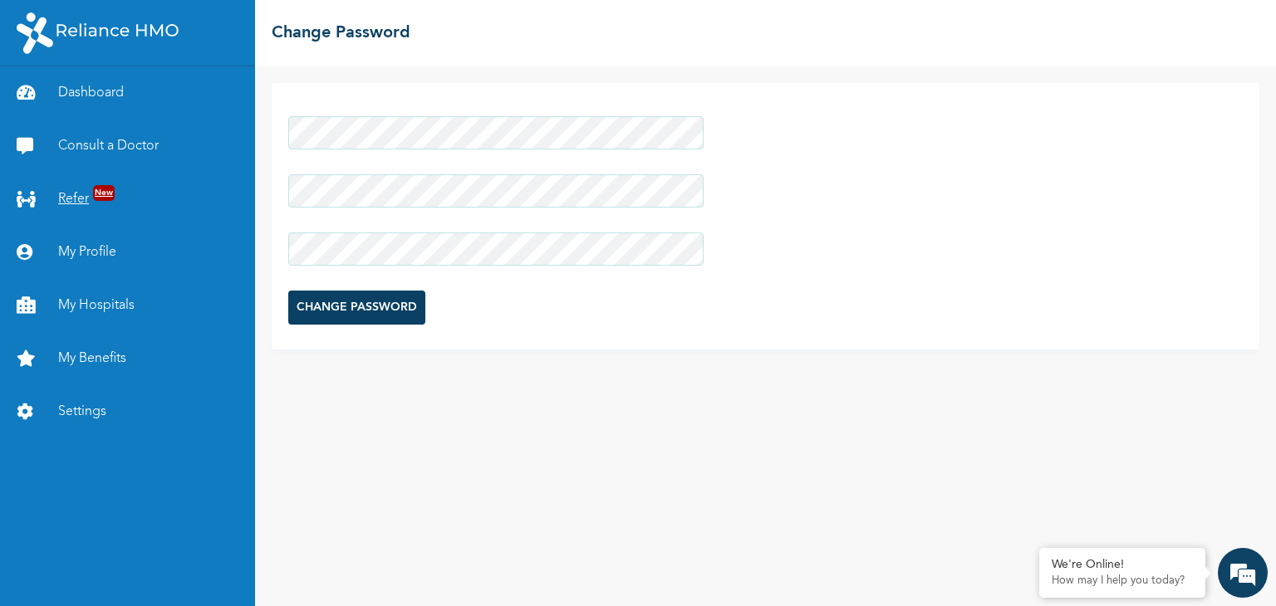
click at [160, 183] on div "Dashboard Consult a Doctor Refer New My Profile My Hospitals My Benefits Settin…" at bounding box center [638, 303] width 1276 height 606
click at [405, 238] on div at bounding box center [495, 249] width 415 height 50
click at [316, 298] on input "CHANGE PASSWORD" at bounding box center [356, 308] width 137 height 34
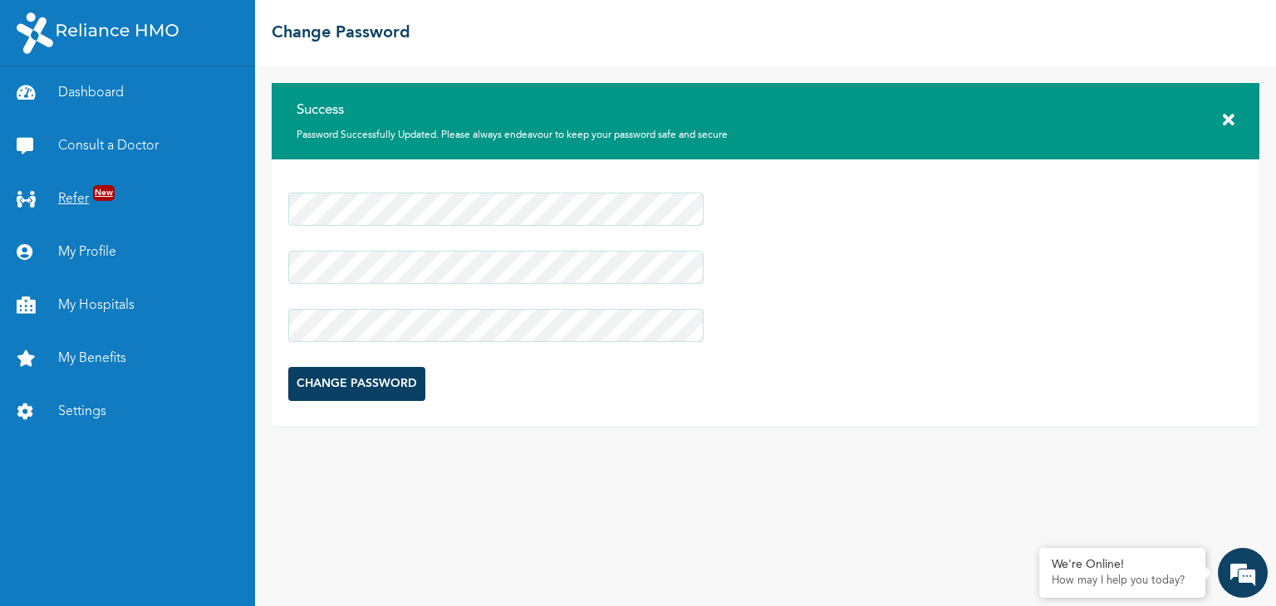
click at [153, 192] on link "Refer New" at bounding box center [127, 199] width 255 height 53
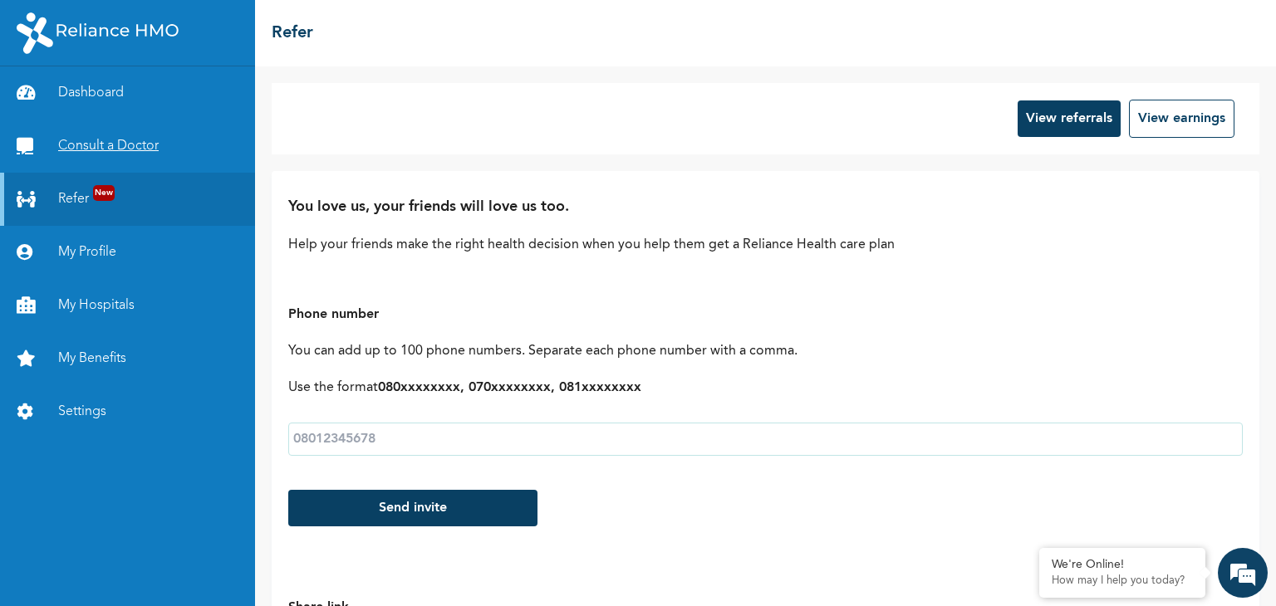
click at [112, 148] on link "Consult a Doctor" at bounding box center [127, 146] width 255 height 53
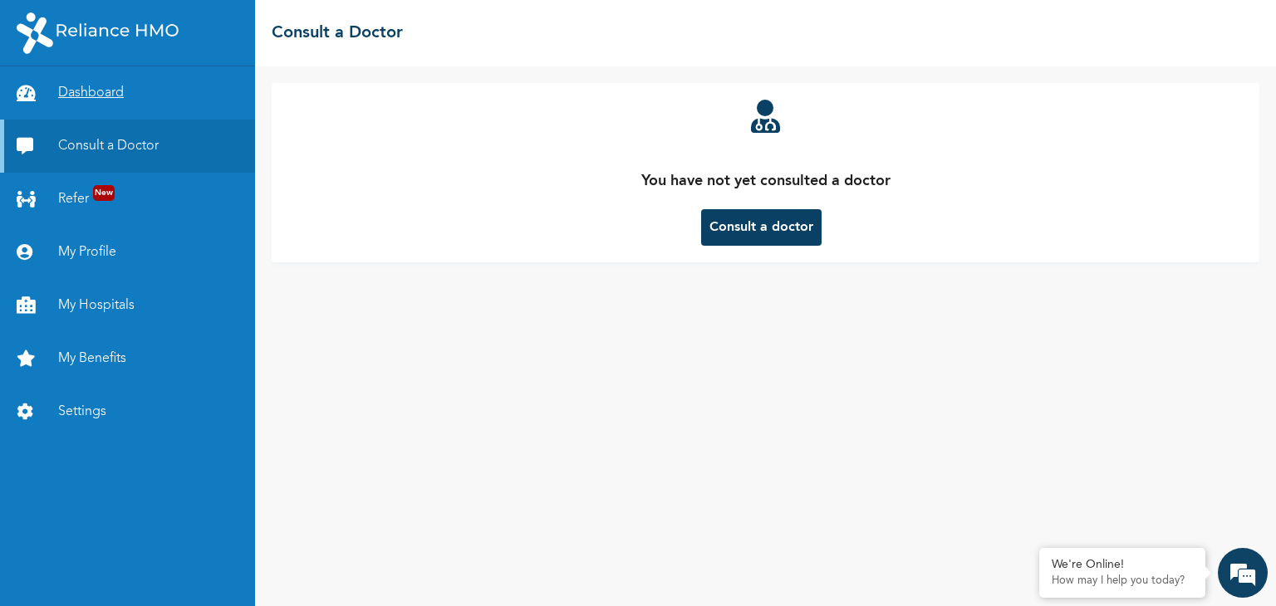
click at [100, 104] on link "Dashboard" at bounding box center [127, 92] width 255 height 53
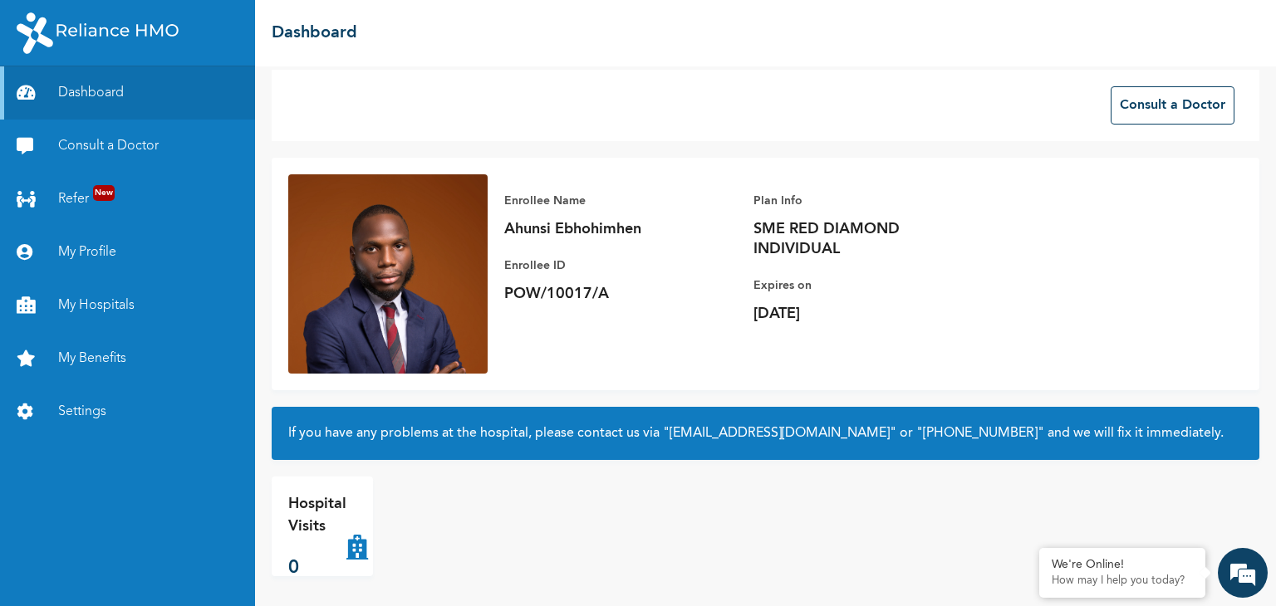
scroll to position [17, 0]
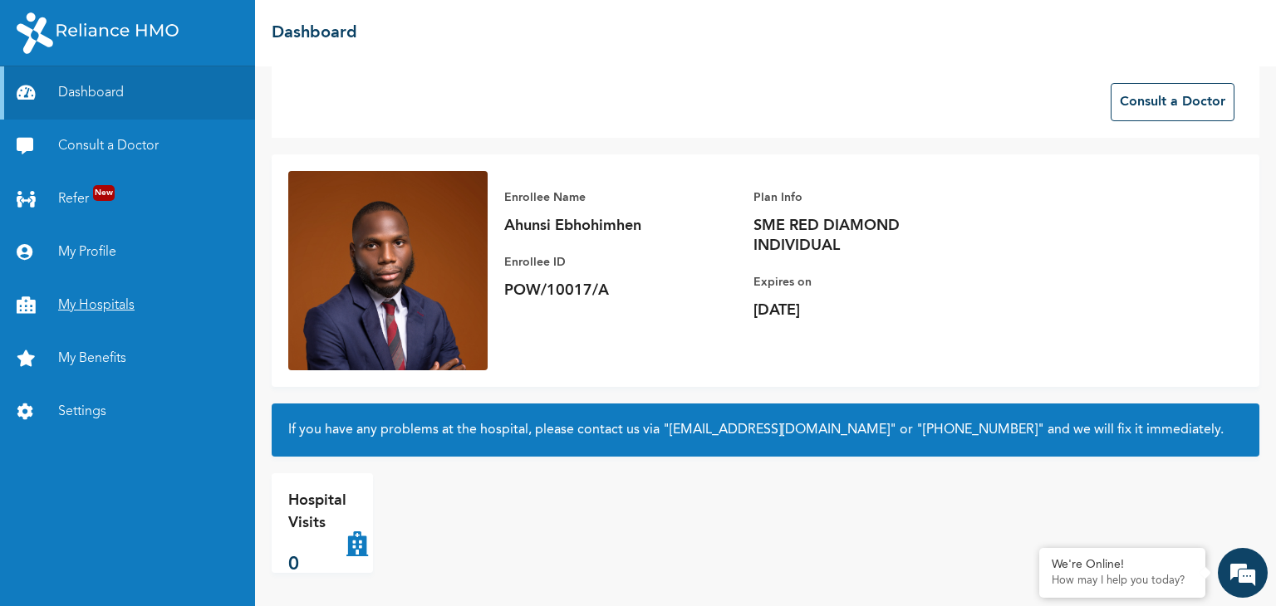
click at [102, 310] on link "My Hospitals" at bounding box center [127, 305] width 255 height 53
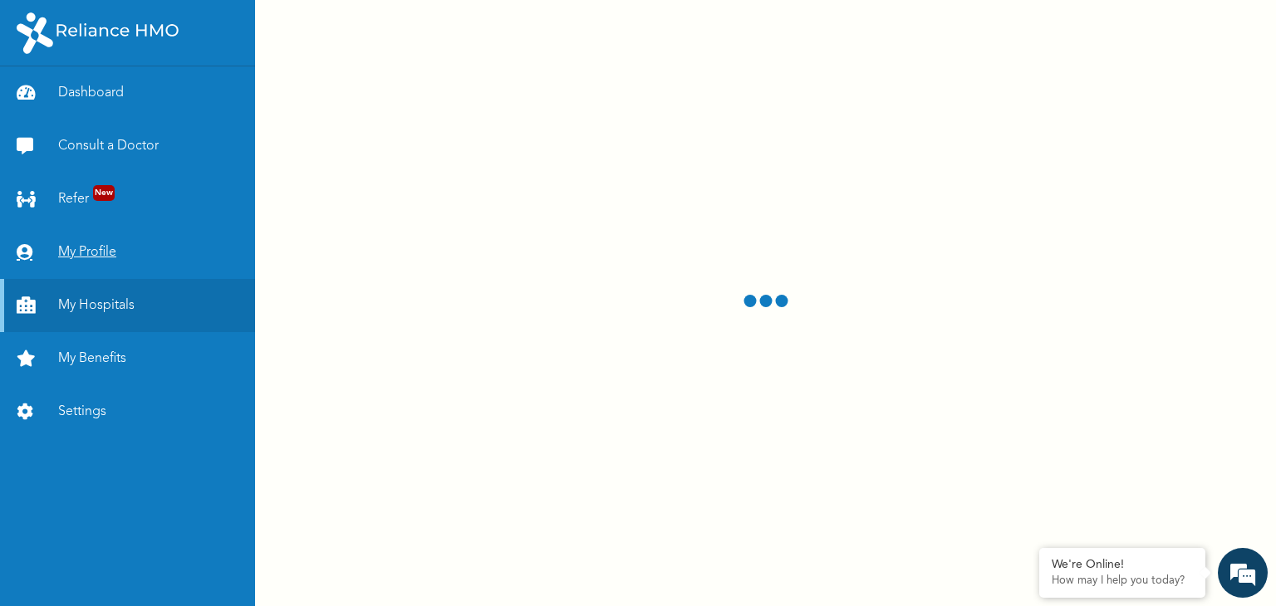
click at [87, 253] on link "My Profile" at bounding box center [127, 252] width 255 height 53
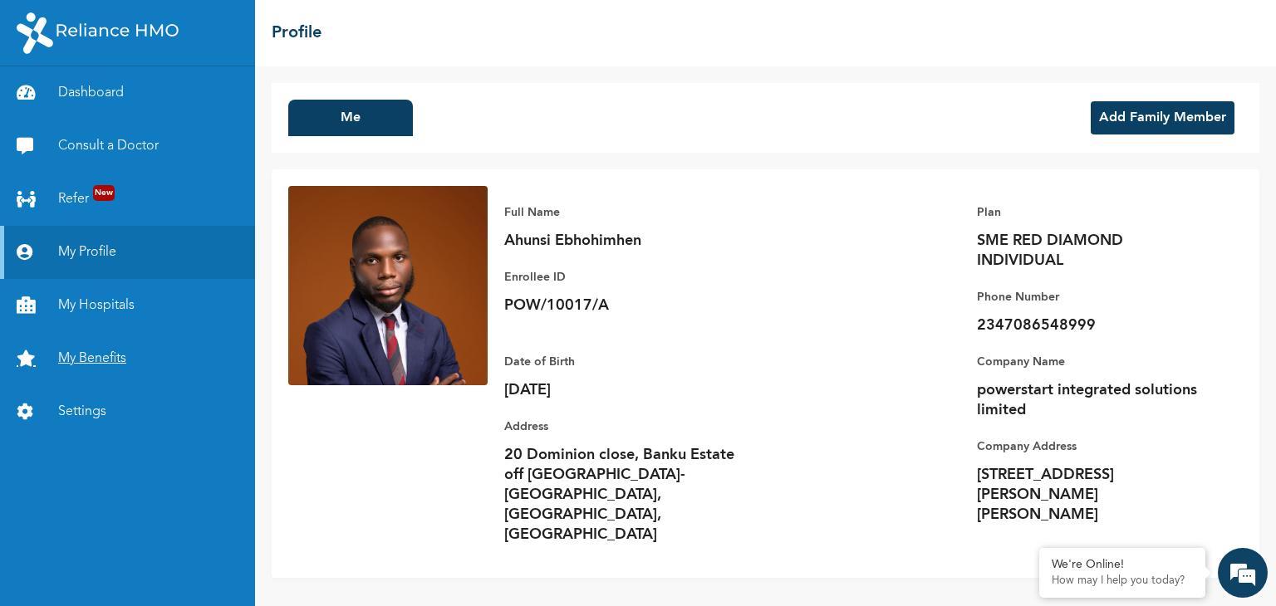
click at [103, 358] on link "My Benefits" at bounding box center [127, 358] width 255 height 53
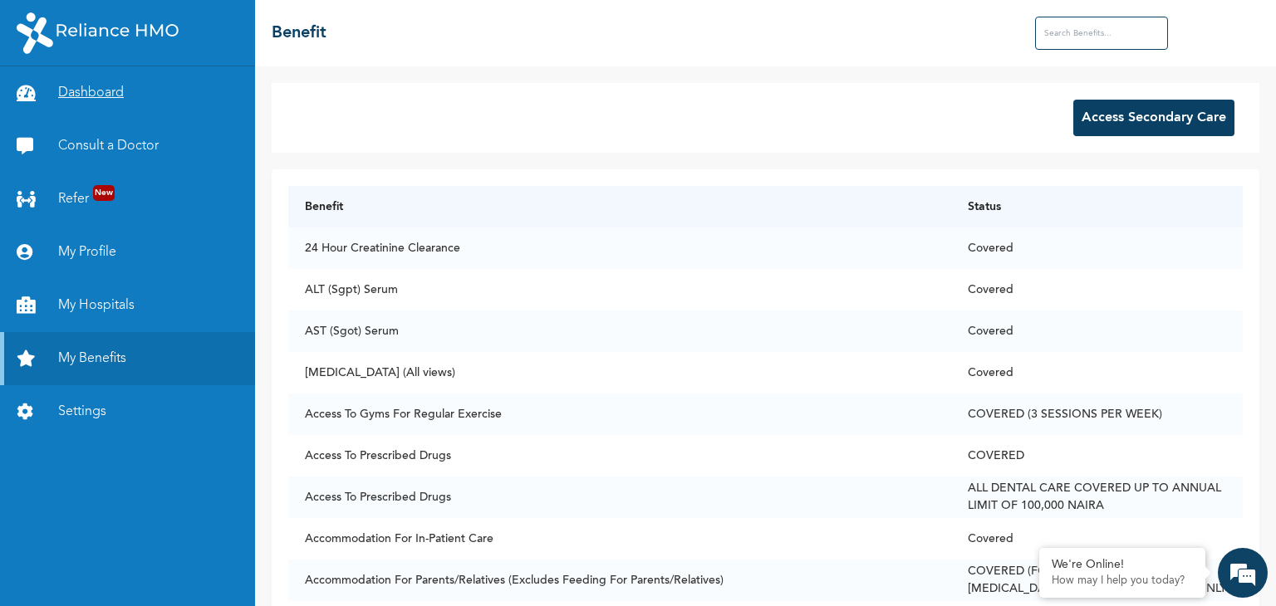
click at [90, 100] on link "Dashboard" at bounding box center [127, 92] width 255 height 53
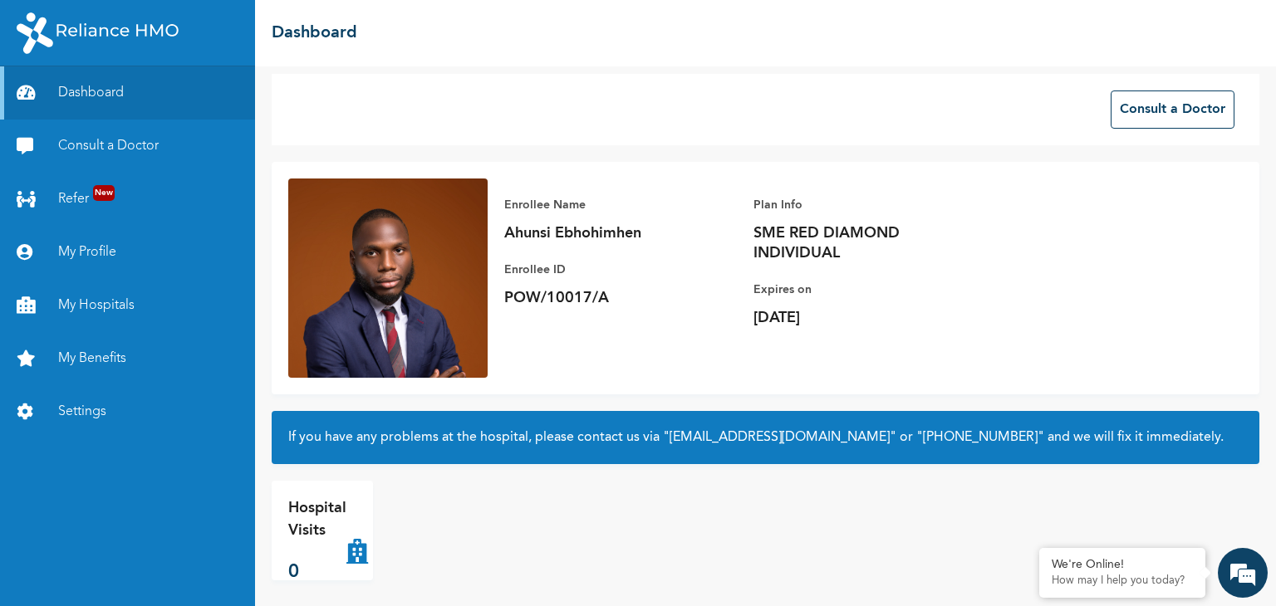
scroll to position [17, 0]
